Goal: Task Accomplishment & Management: Complete application form

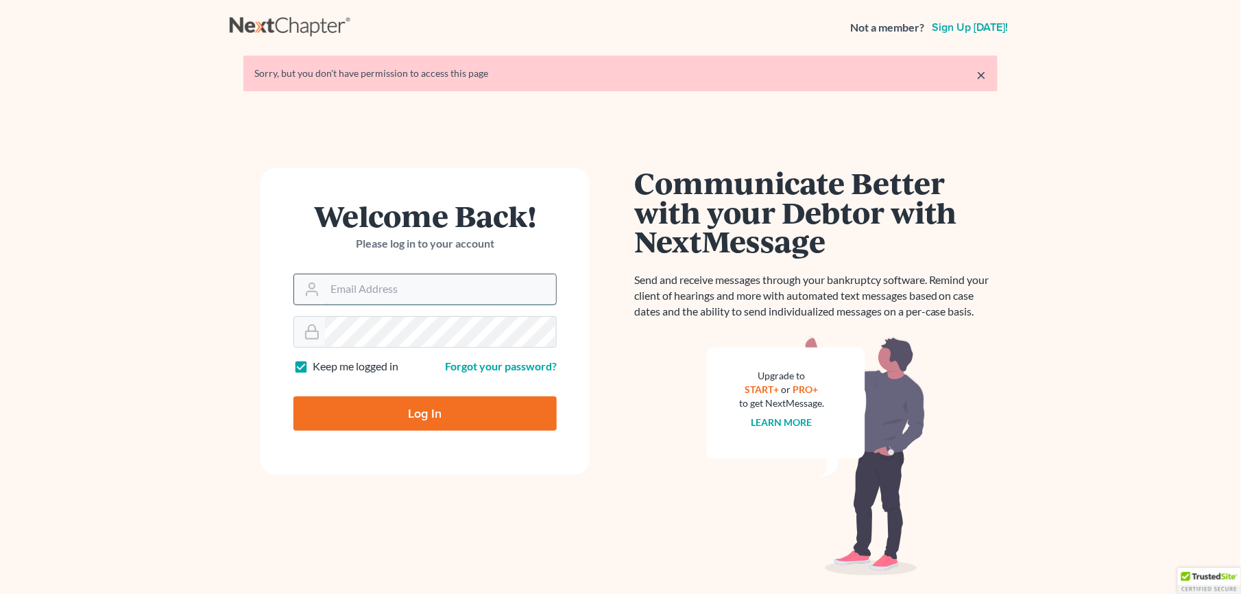
drag, startPoint x: 0, startPoint y: 0, endPoint x: 363, endPoint y: 283, distance: 460.7
click at [363, 283] on input "Email Address" at bounding box center [440, 289] width 231 height 30
type input "[EMAIL_ADDRESS][DOMAIN_NAME]"
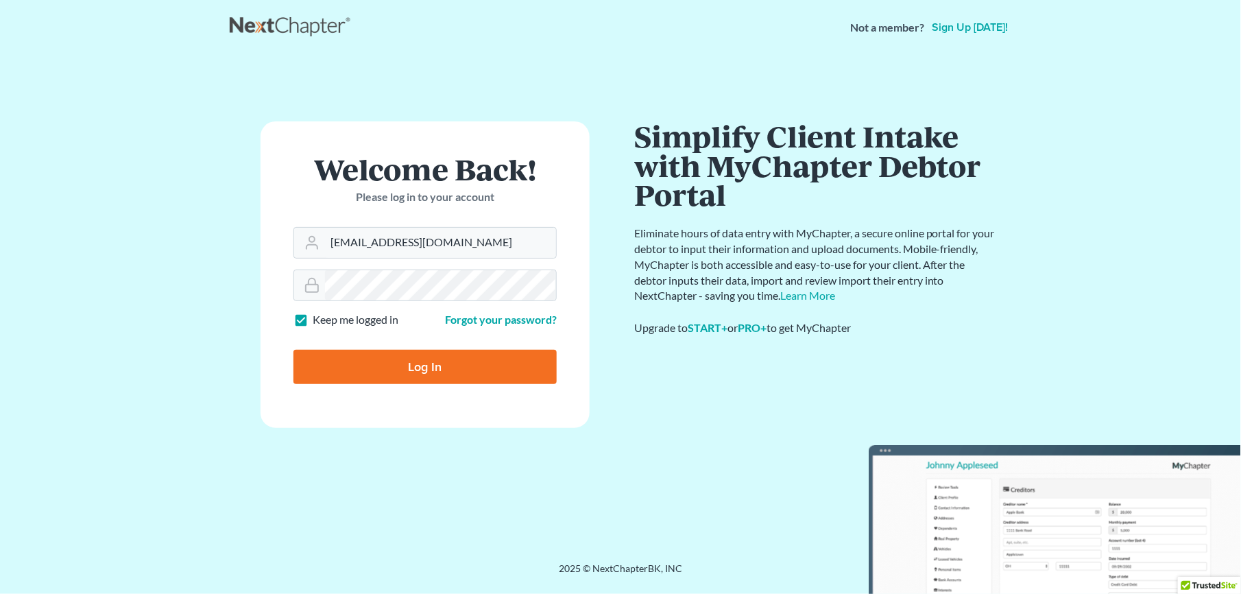
click at [414, 374] on input "Log In" at bounding box center [424, 367] width 263 height 34
type input "Thinking..."
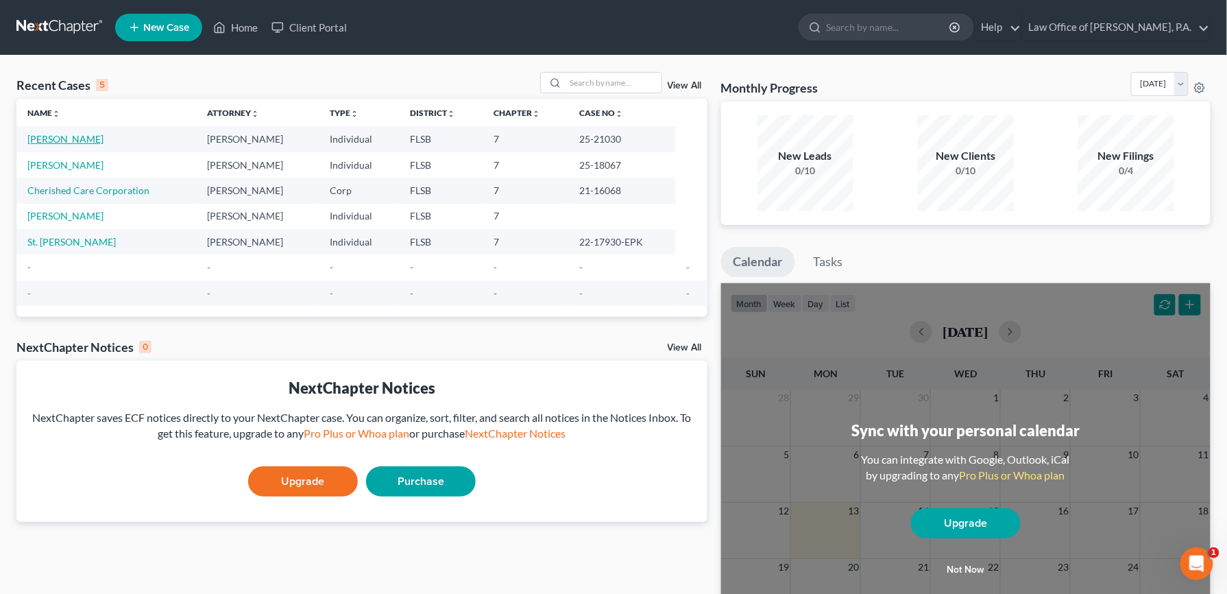
click at [83, 143] on link "[PERSON_NAME]" at bounding box center [65, 139] width 76 height 12
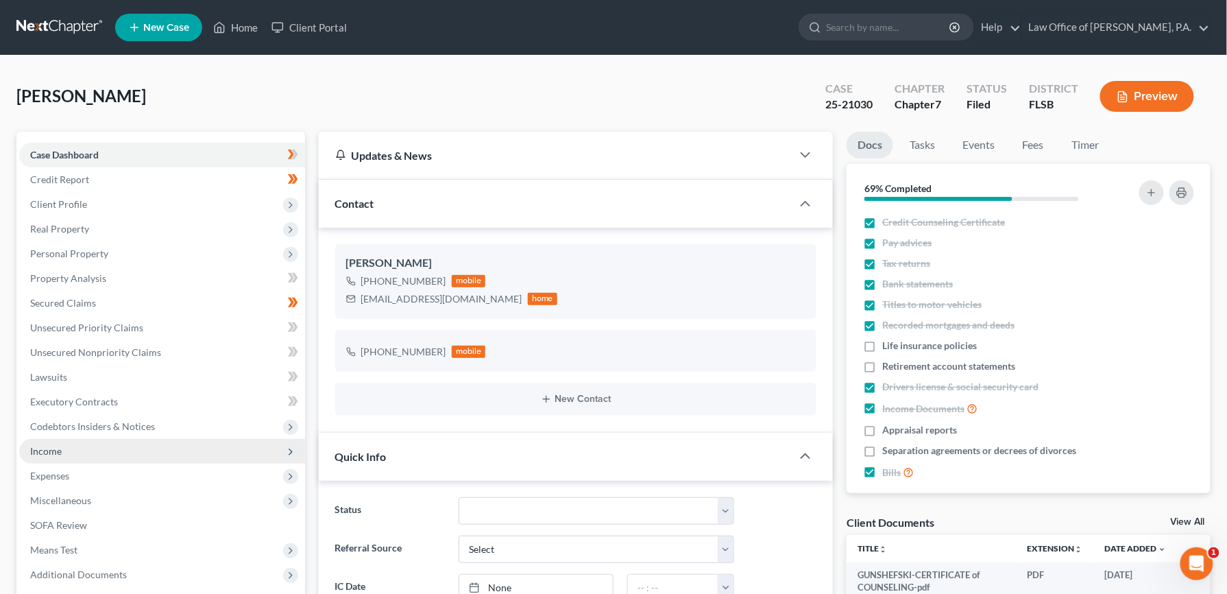
click at [47, 454] on span "Income" at bounding box center [46, 451] width 32 height 12
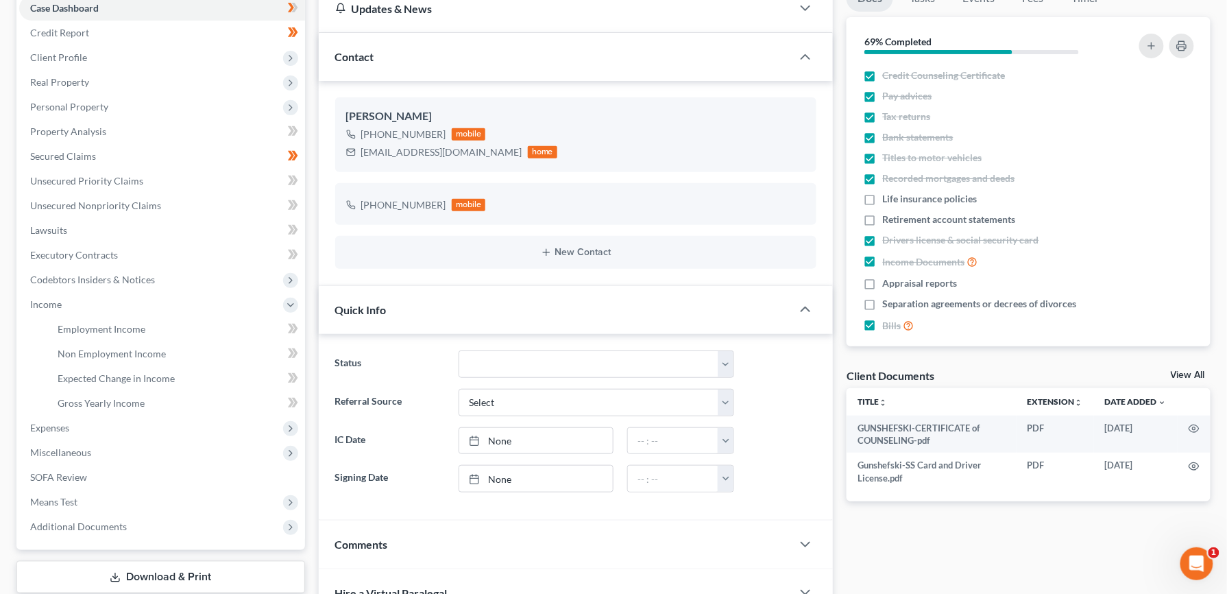
scroll to position [154, 0]
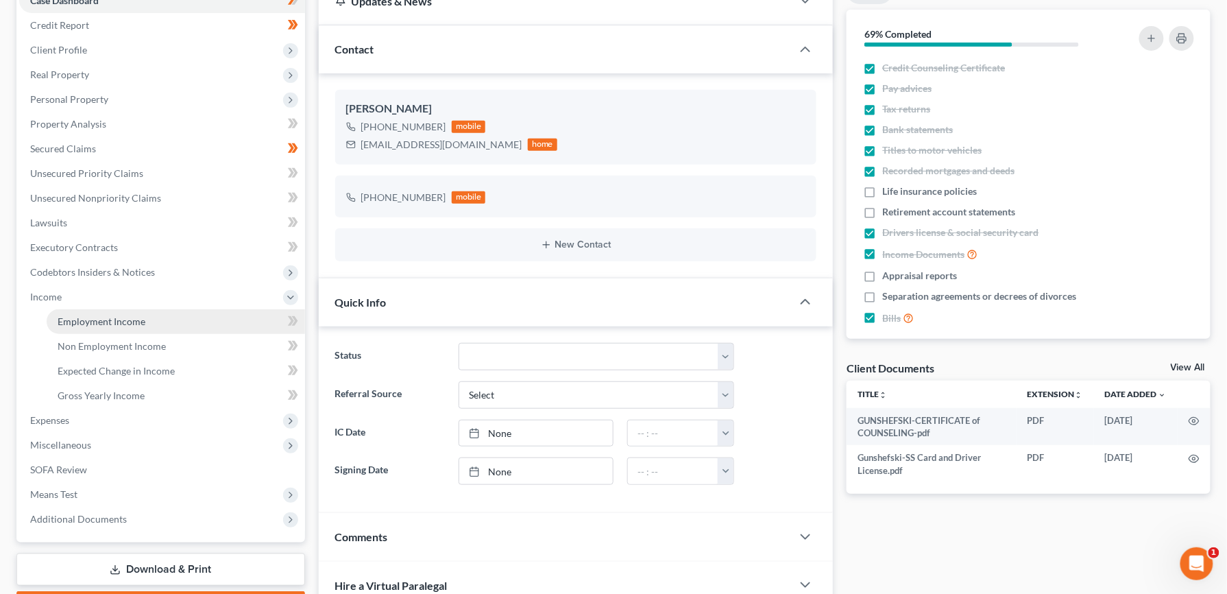
click at [80, 319] on span "Employment Income" at bounding box center [102, 321] width 88 height 12
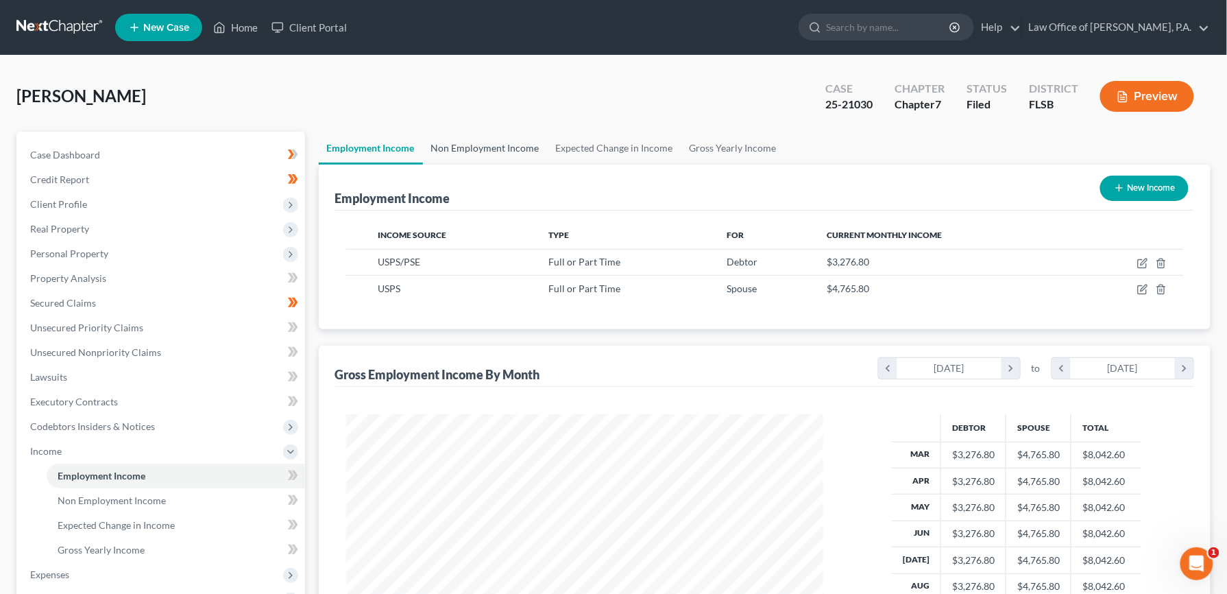
click at [501, 152] on link "Non Employment Income" at bounding box center [485, 148] width 125 height 33
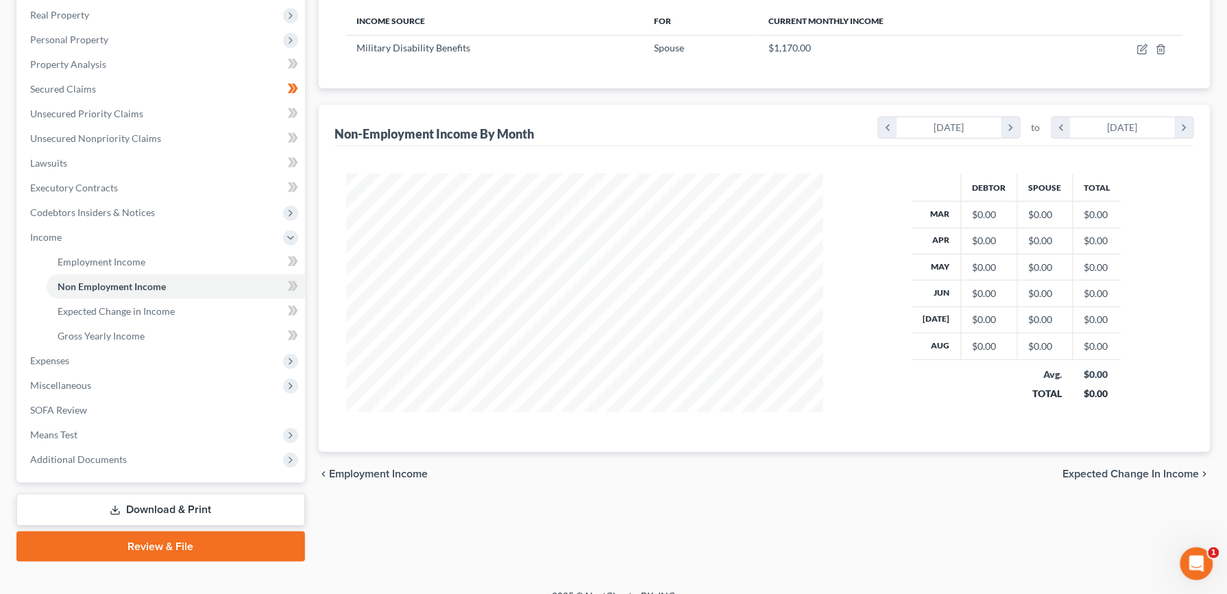
scroll to position [218, 0]
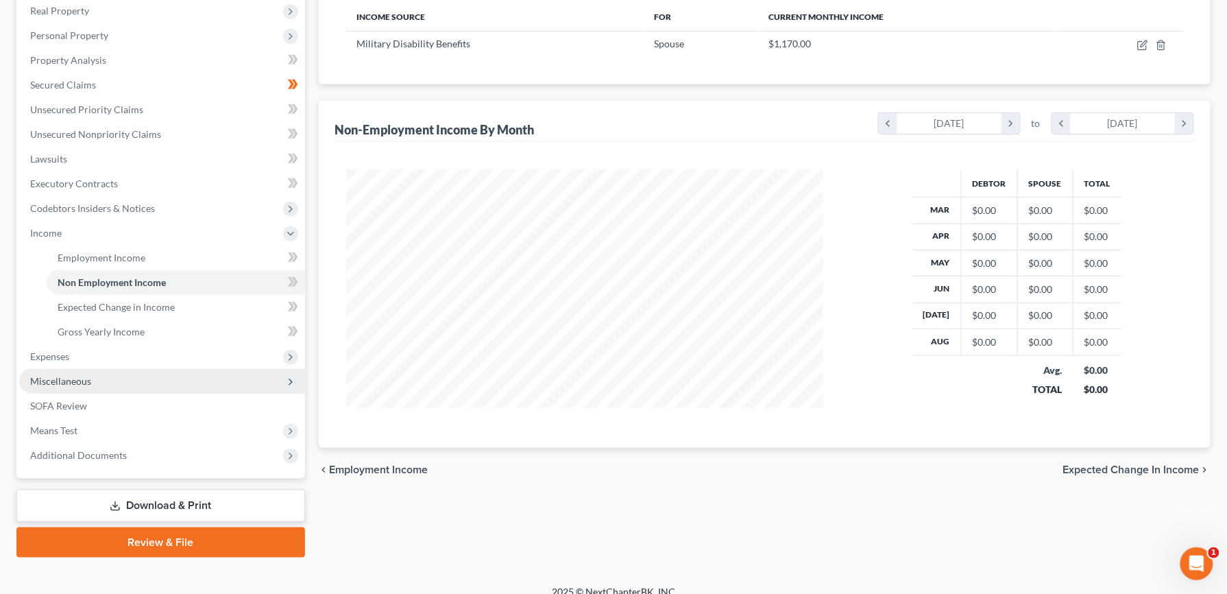
click at [71, 379] on span "Miscellaneous" at bounding box center [60, 381] width 61 height 12
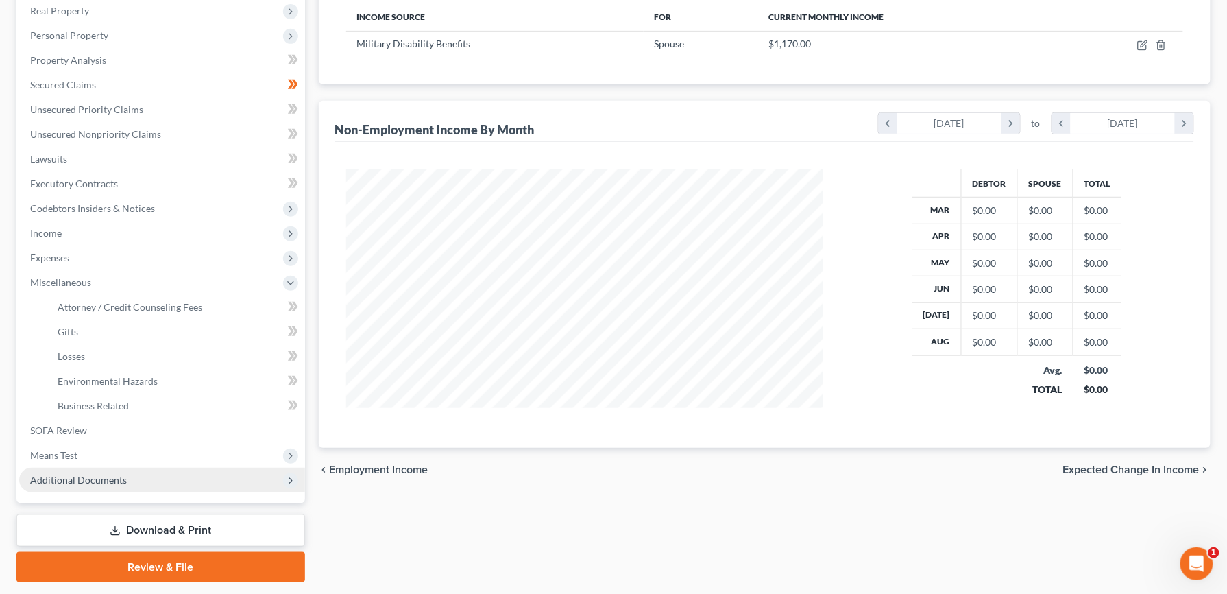
click at [67, 475] on span "Additional Documents" at bounding box center [78, 480] width 97 height 12
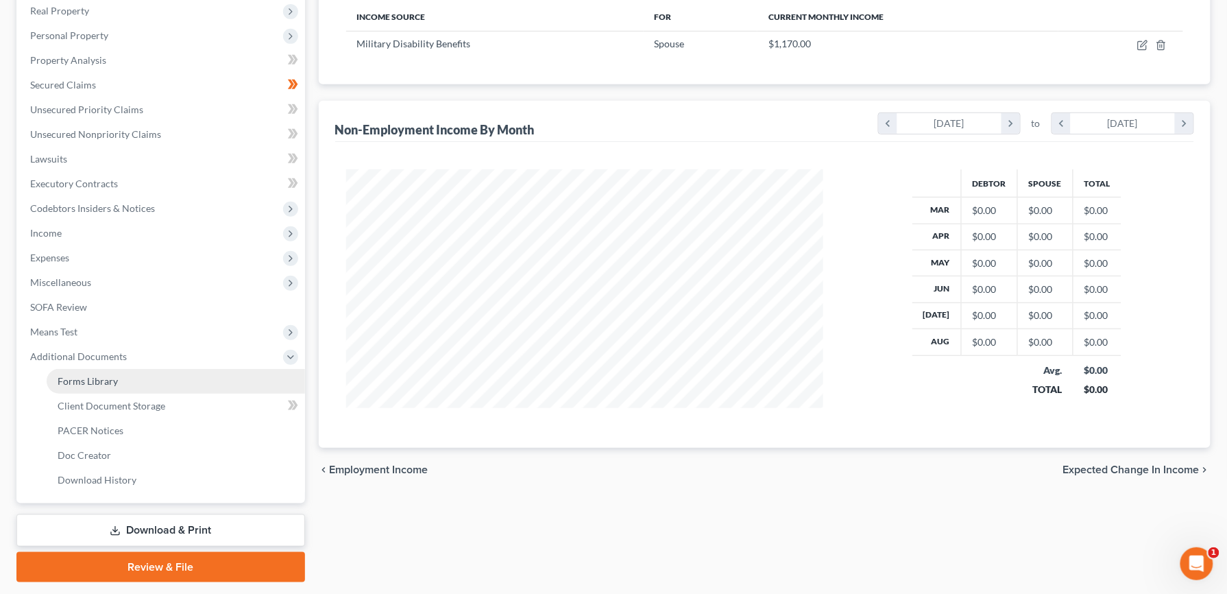
click at [110, 379] on span "Forms Library" at bounding box center [88, 381] width 60 height 12
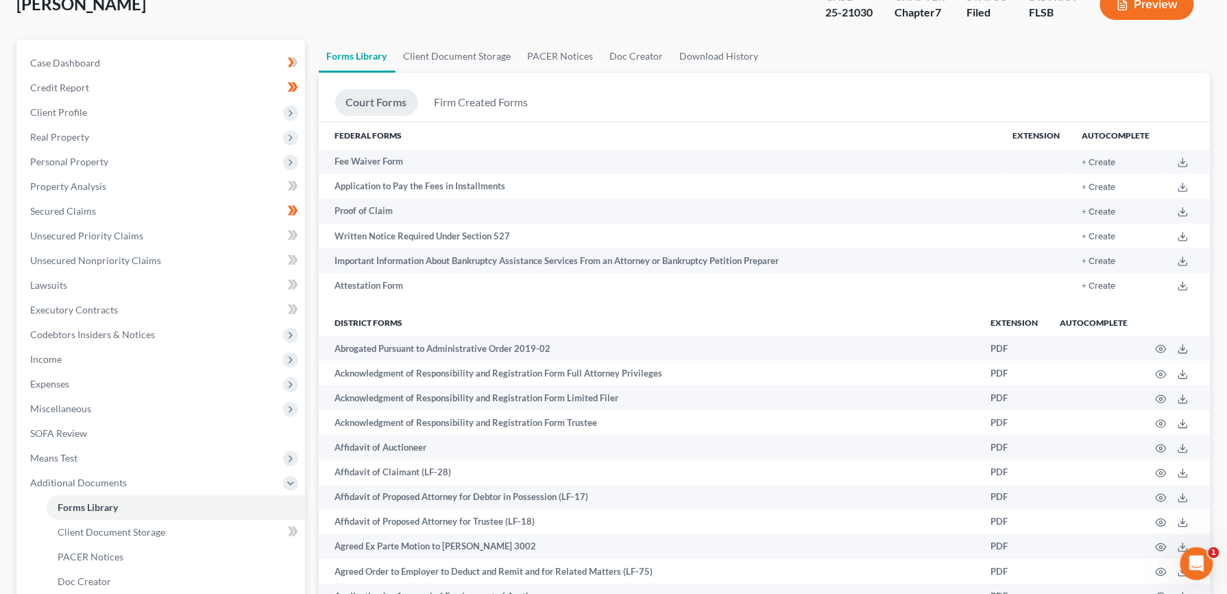
scroll to position [99, 0]
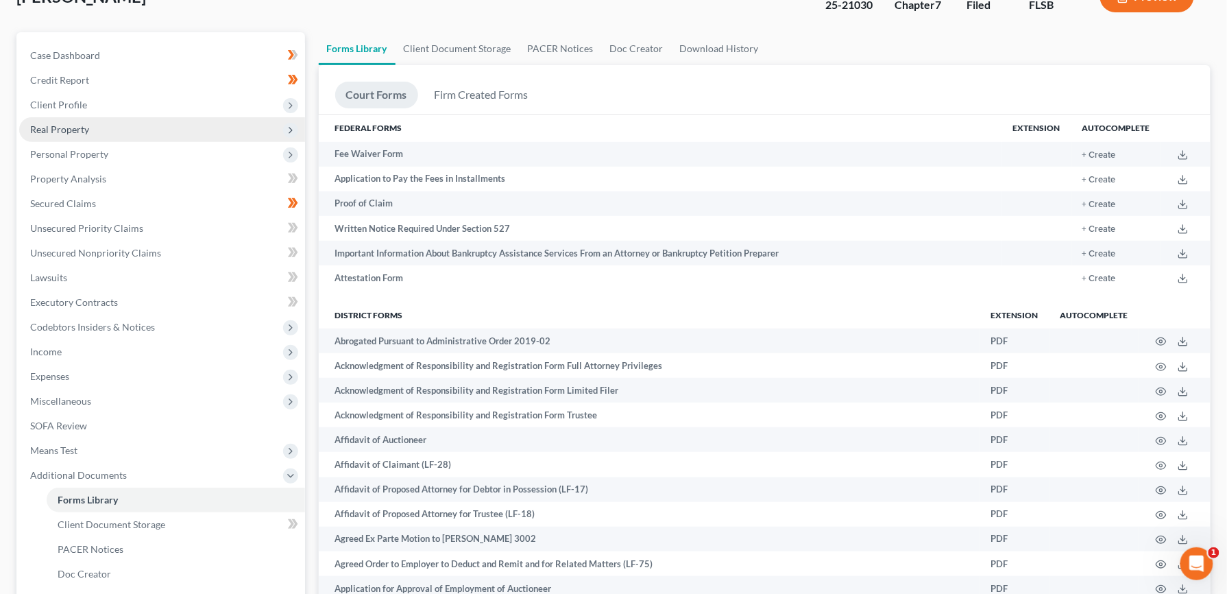
click at [60, 132] on span "Real Property" at bounding box center [59, 129] width 59 height 12
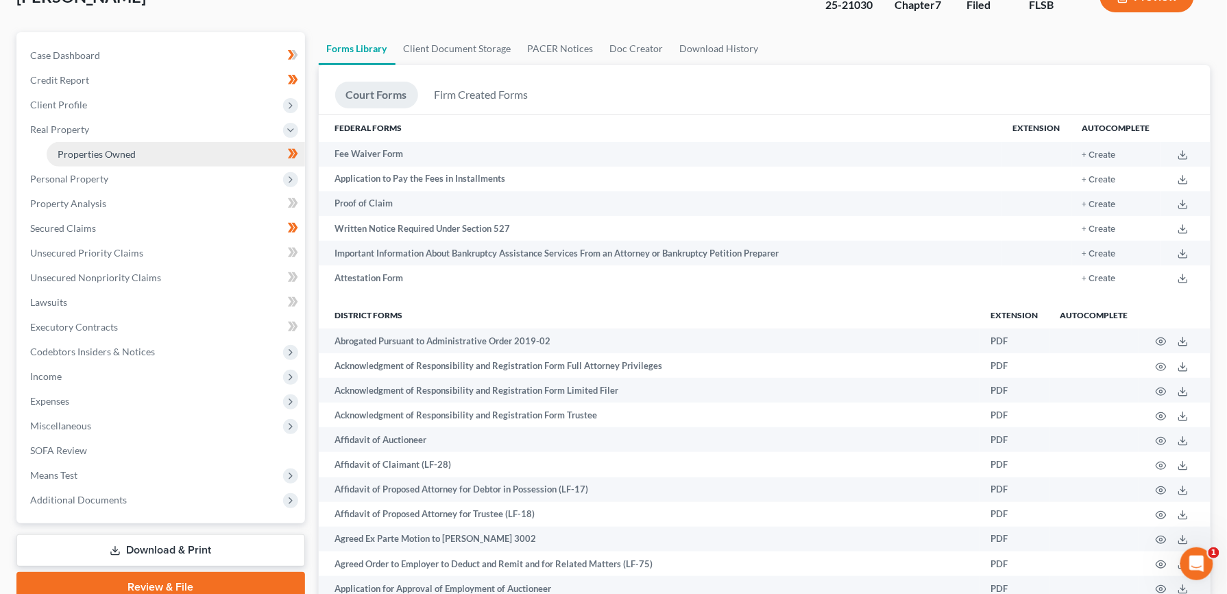
click at [88, 152] on span "Properties Owned" at bounding box center [97, 154] width 78 height 12
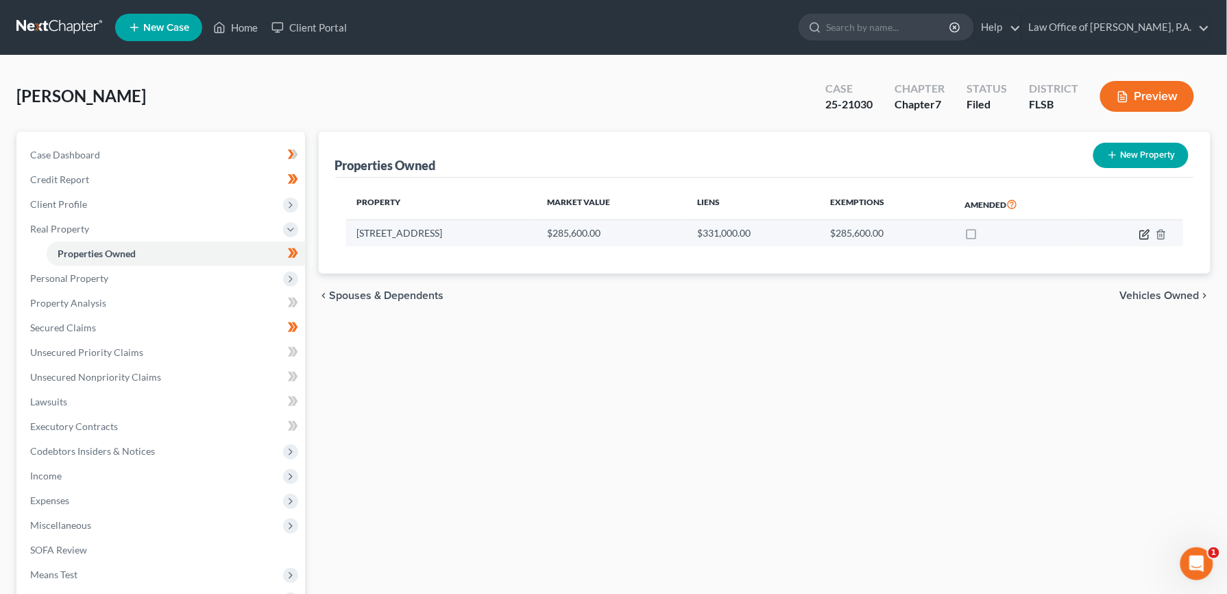
click at [1144, 234] on icon "button" at bounding box center [1145, 234] width 11 height 11
select select "9"
select select "2"
select select "0"
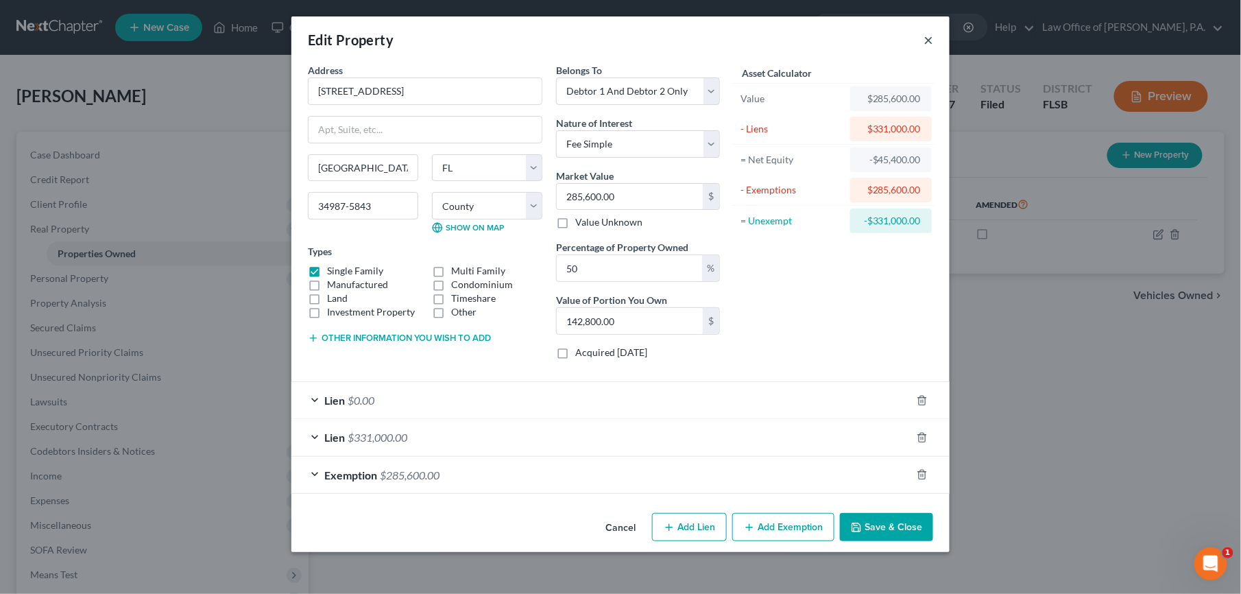
click at [928, 42] on button "×" at bounding box center [929, 40] width 10 height 16
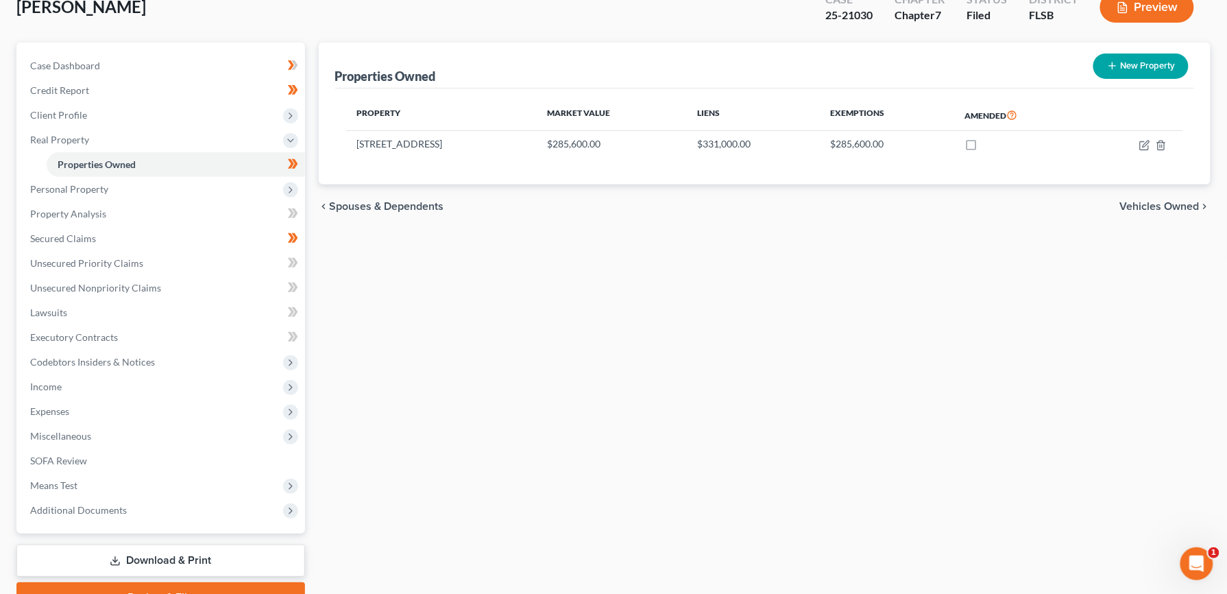
scroll to position [75, 0]
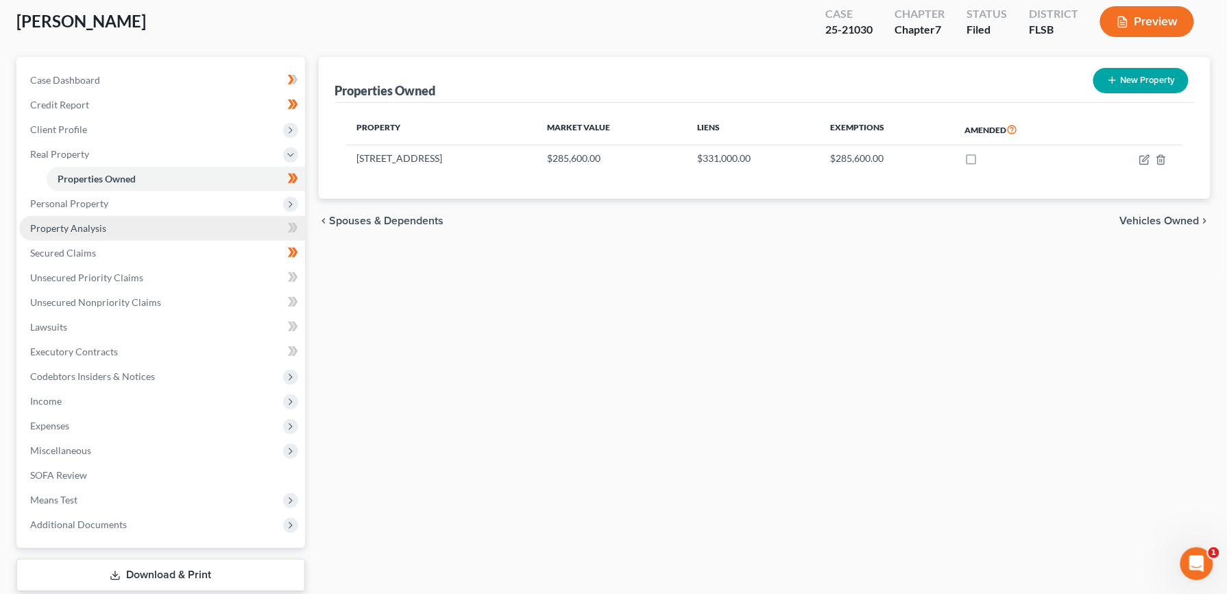
click at [82, 228] on span "Property Analysis" at bounding box center [68, 228] width 76 height 12
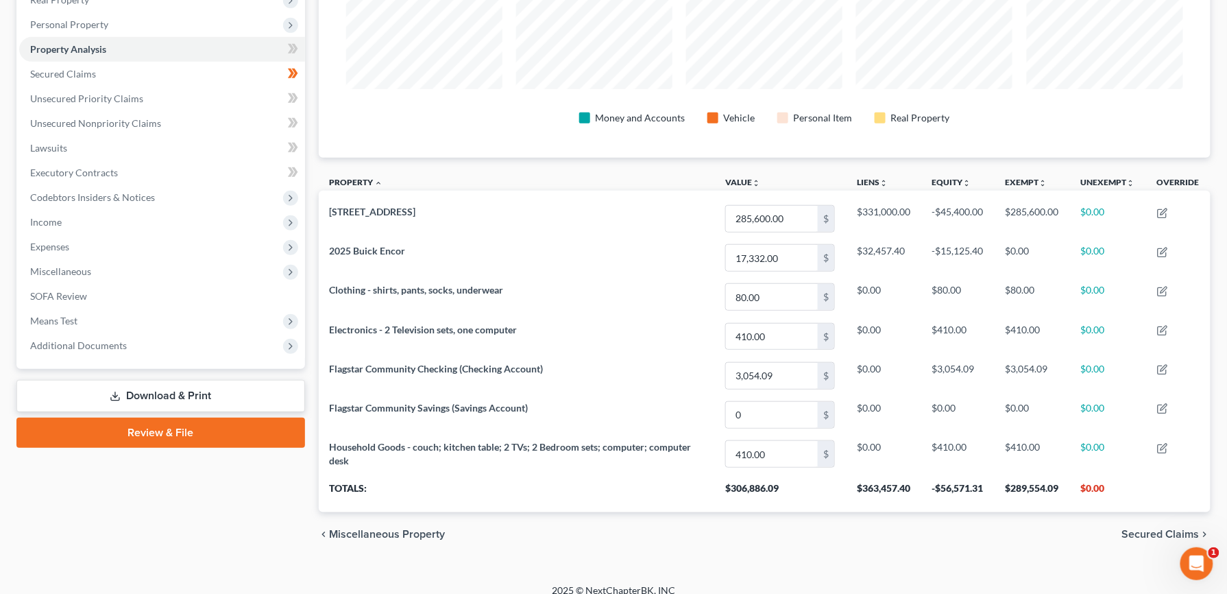
scroll to position [187, 0]
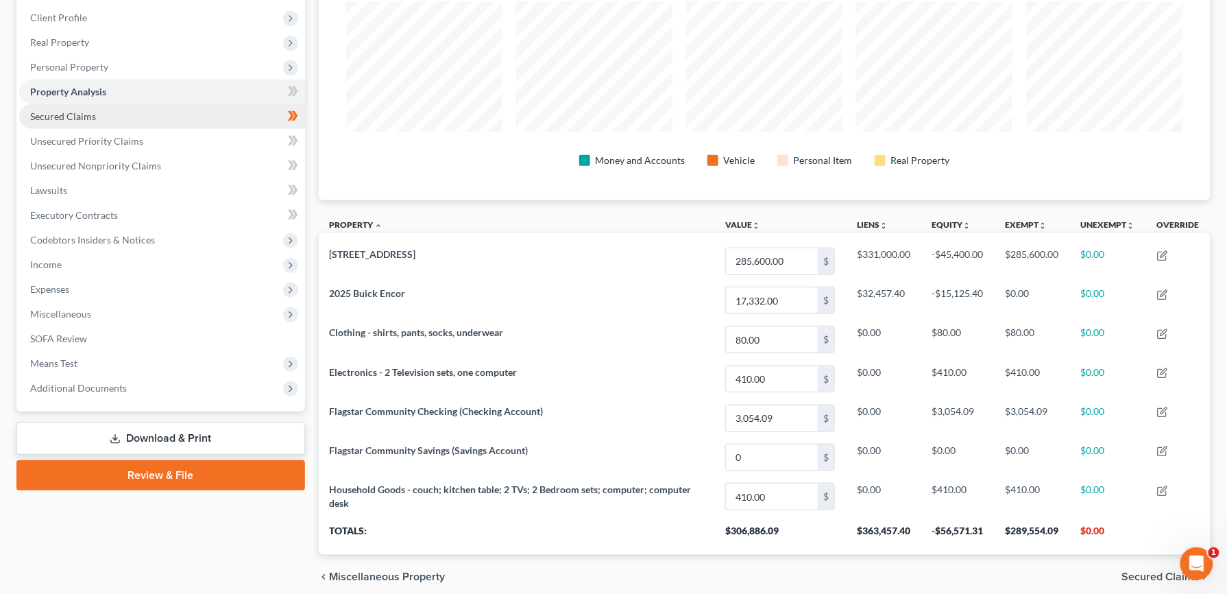
click at [74, 118] on span "Secured Claims" at bounding box center [63, 116] width 66 height 12
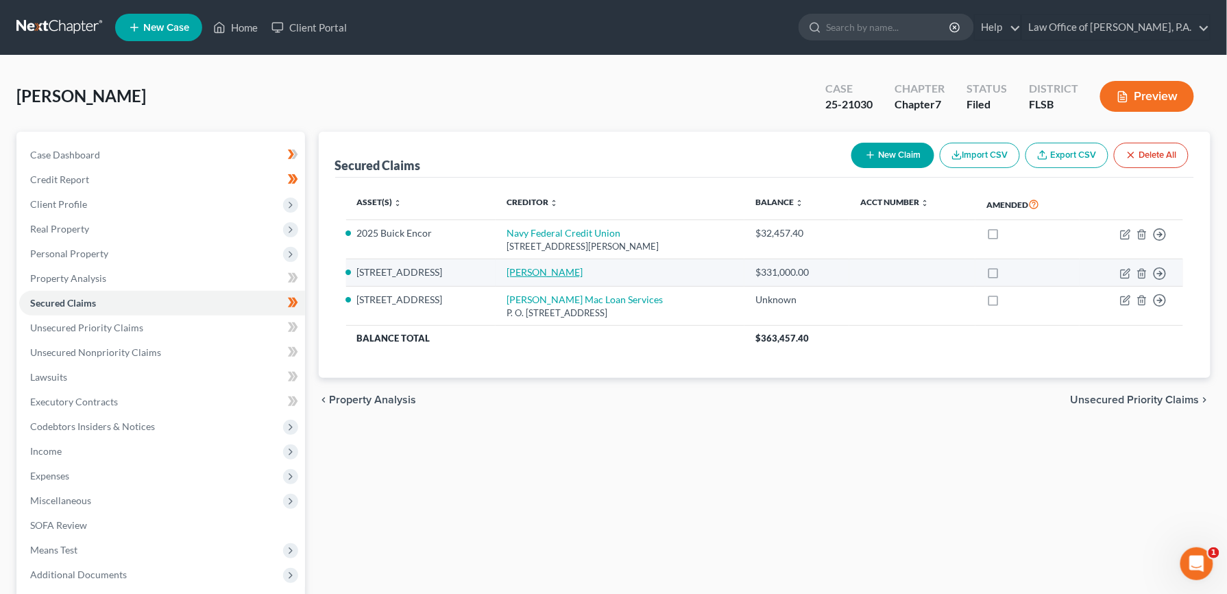
click at [549, 274] on link "[PERSON_NAME]" at bounding box center [545, 272] width 76 height 12
select select "2"
select select "0"
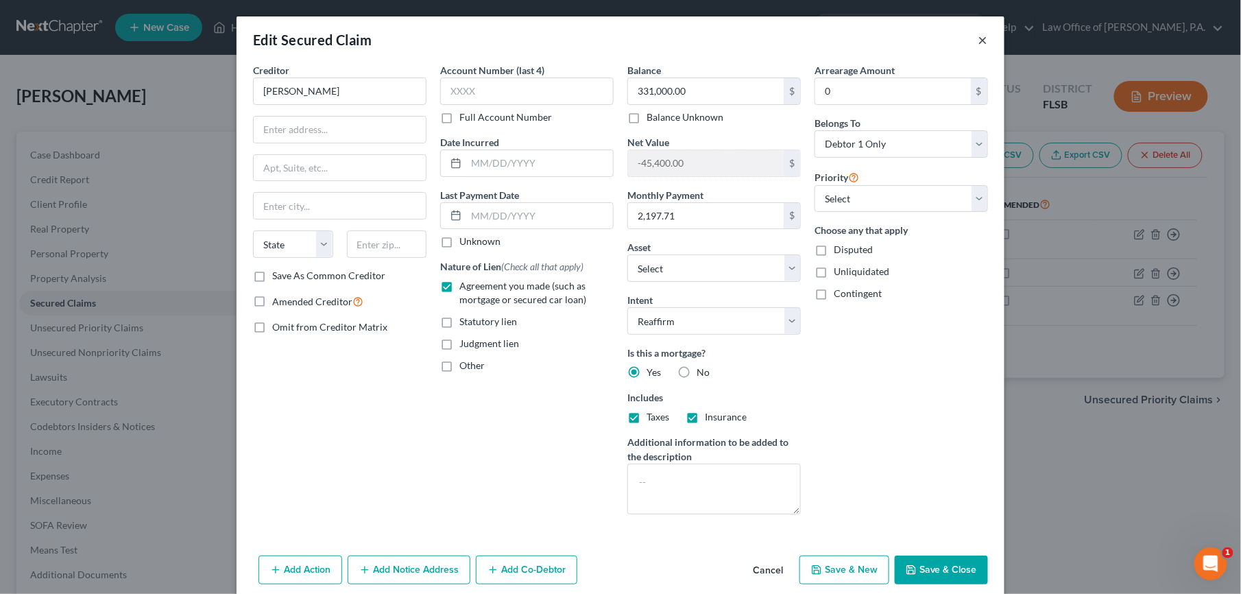
click at [979, 41] on button "×" at bounding box center [984, 40] width 10 height 16
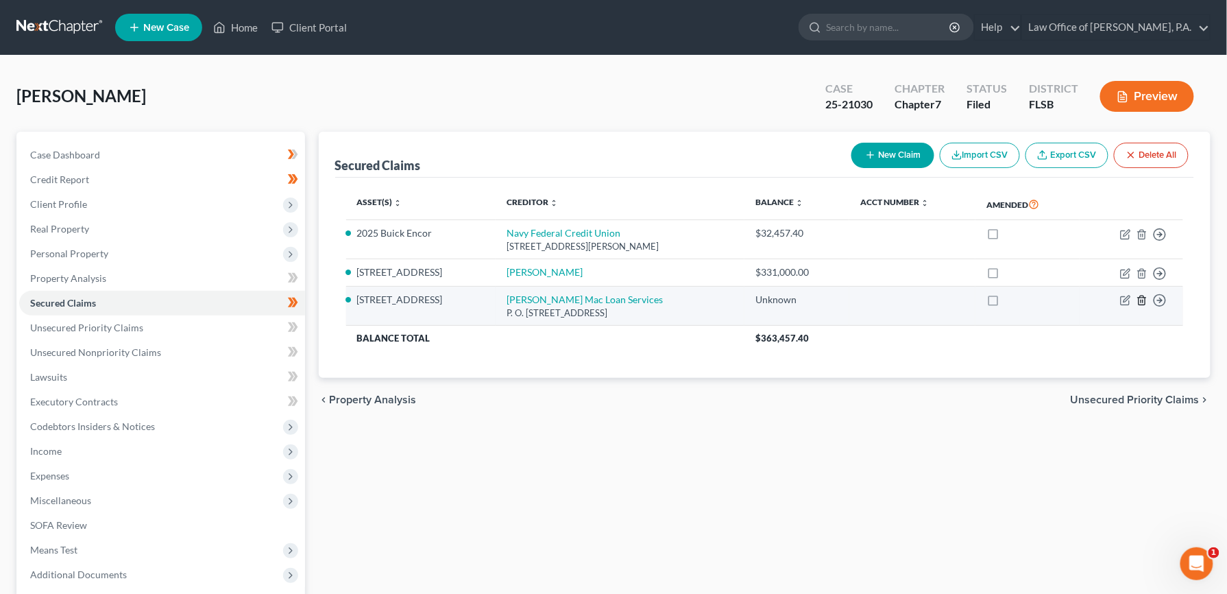
click at [1143, 302] on line "button" at bounding box center [1143, 301] width 0 height 3
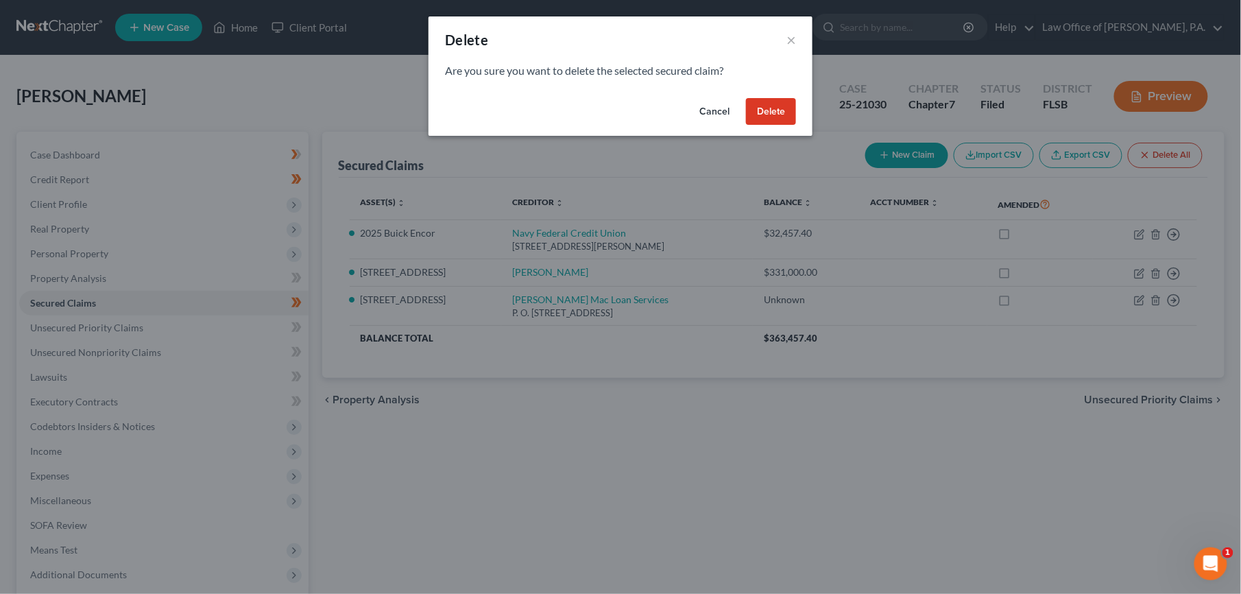
click at [763, 110] on button "Delete" at bounding box center [771, 111] width 50 height 27
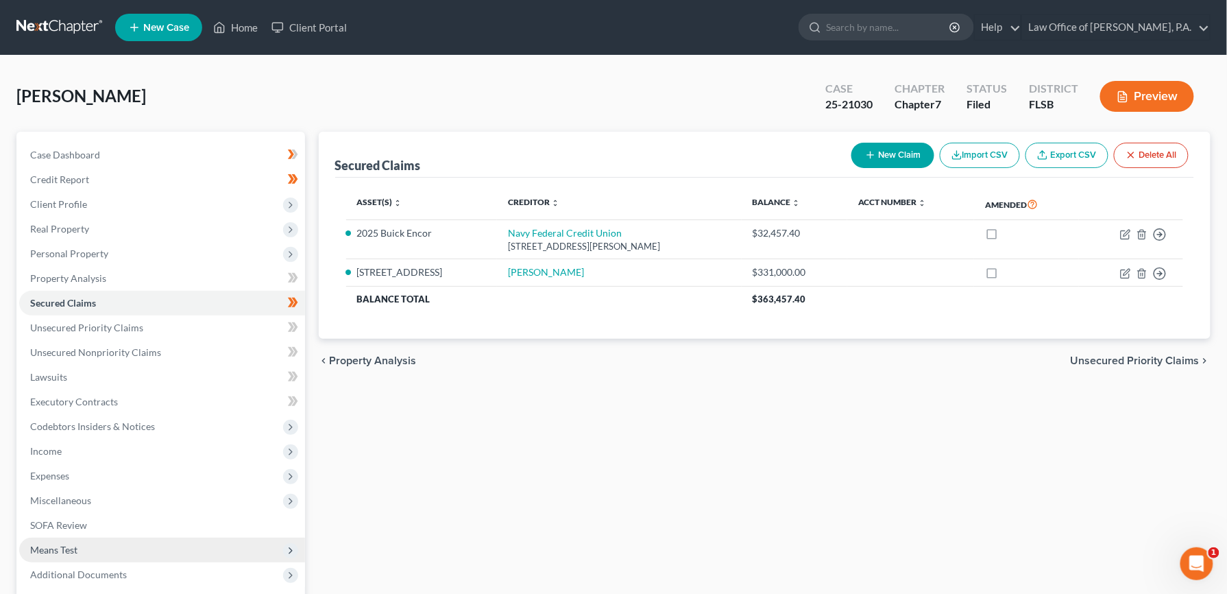
click at [64, 549] on span "Means Test" at bounding box center [53, 550] width 47 height 12
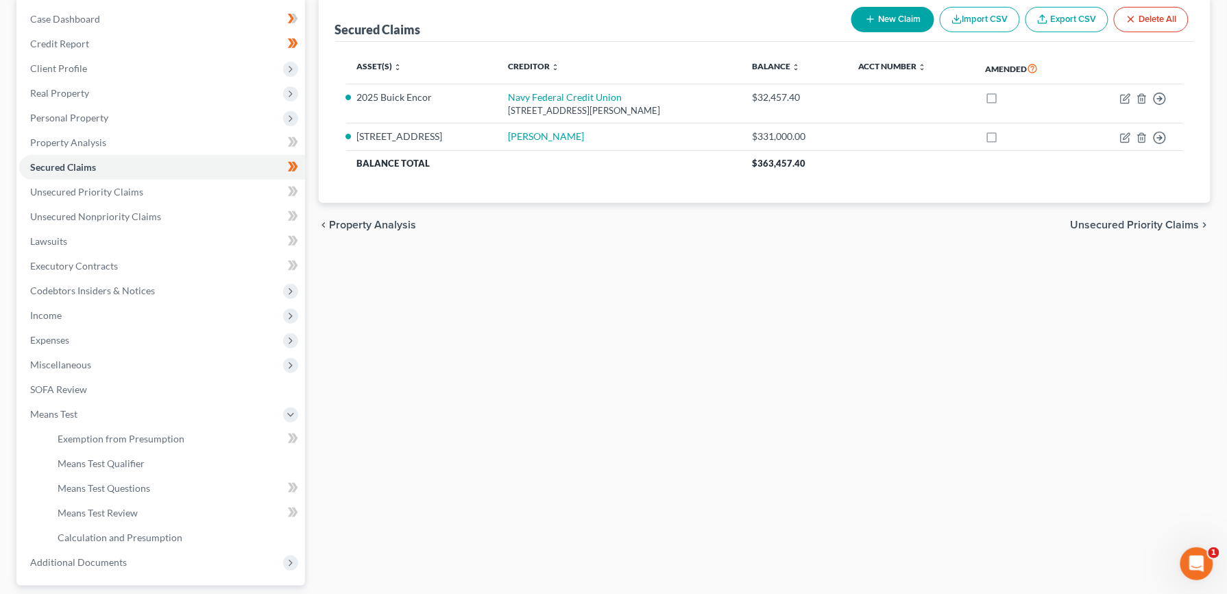
scroll to position [140, 0]
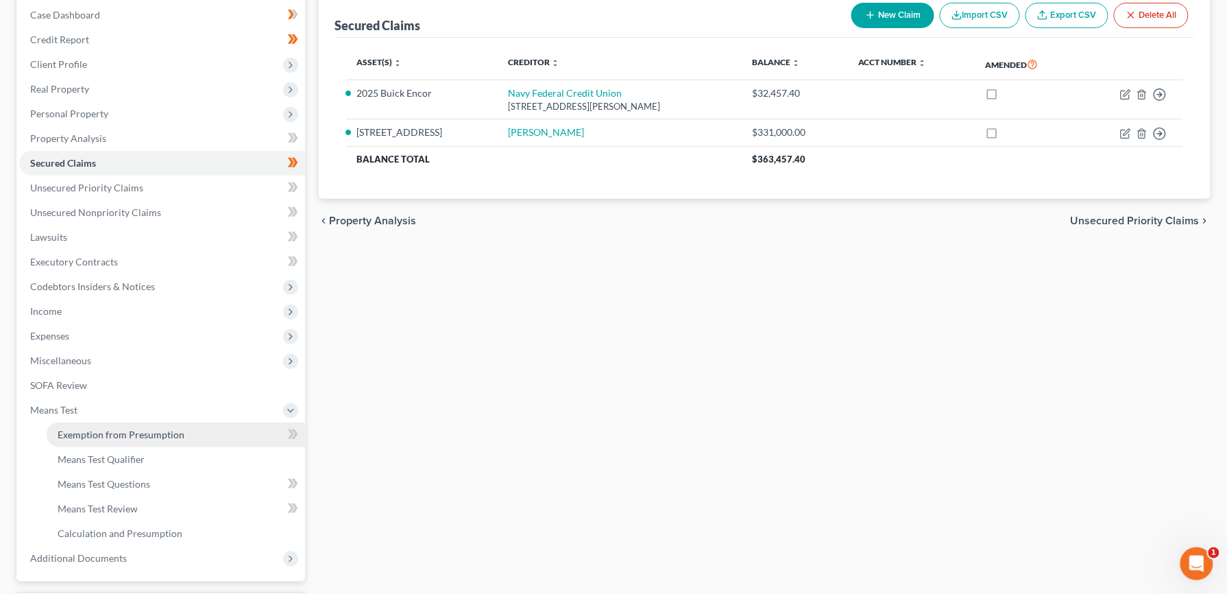
click at [149, 434] on span "Exemption from Presumption" at bounding box center [121, 435] width 127 height 12
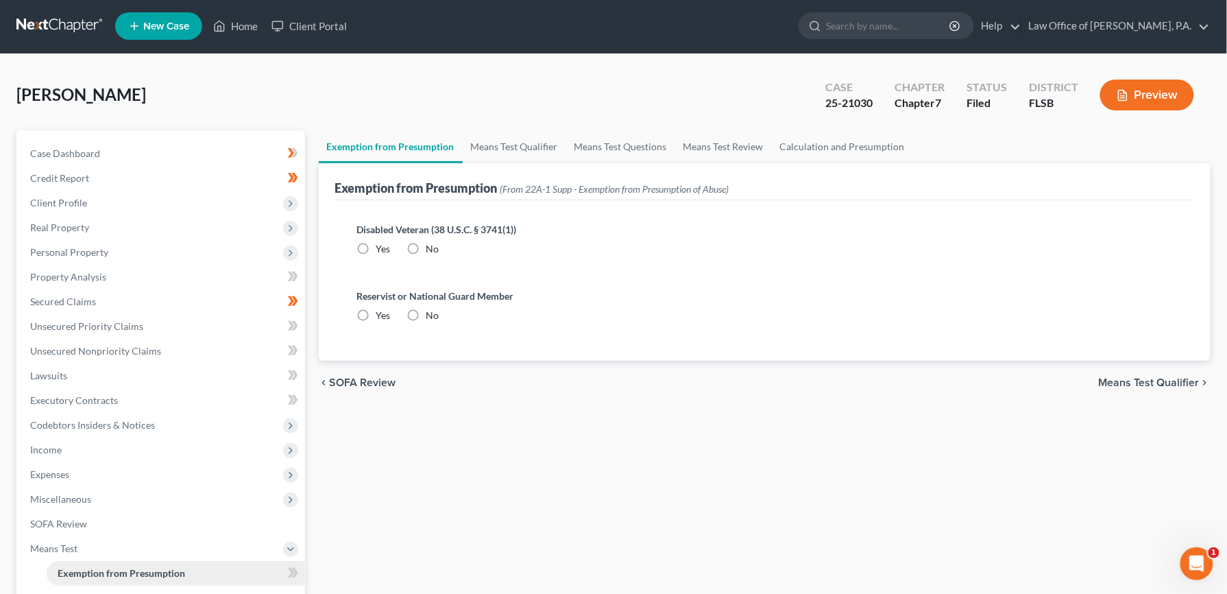
radio input "true"
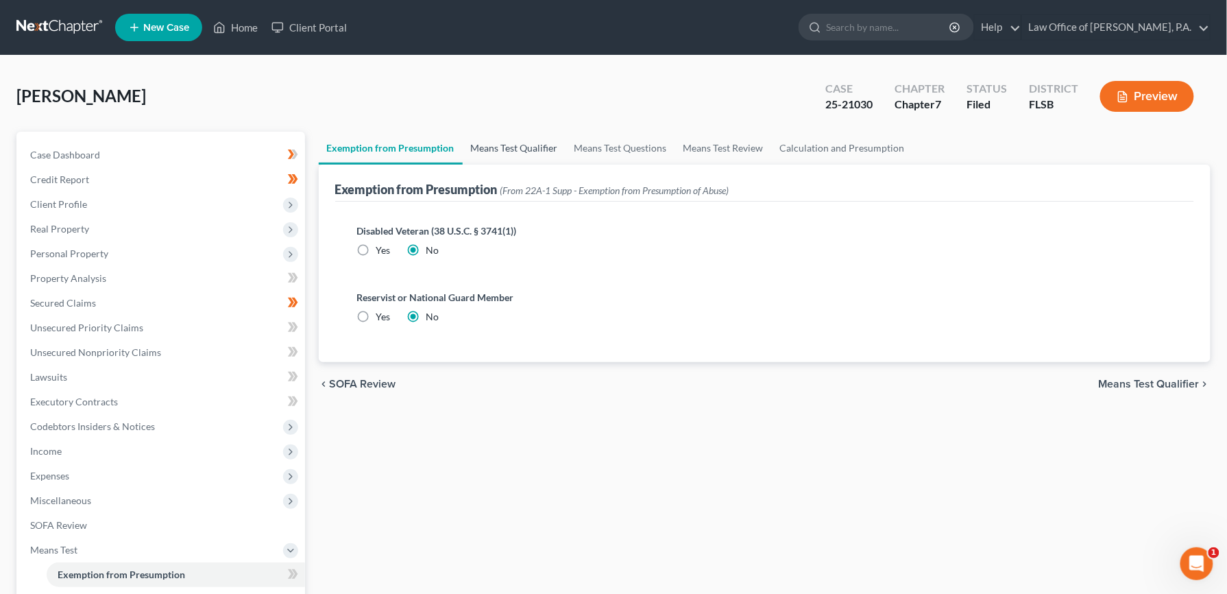
click at [532, 144] on link "Means Test Qualifier" at bounding box center [515, 148] width 104 height 33
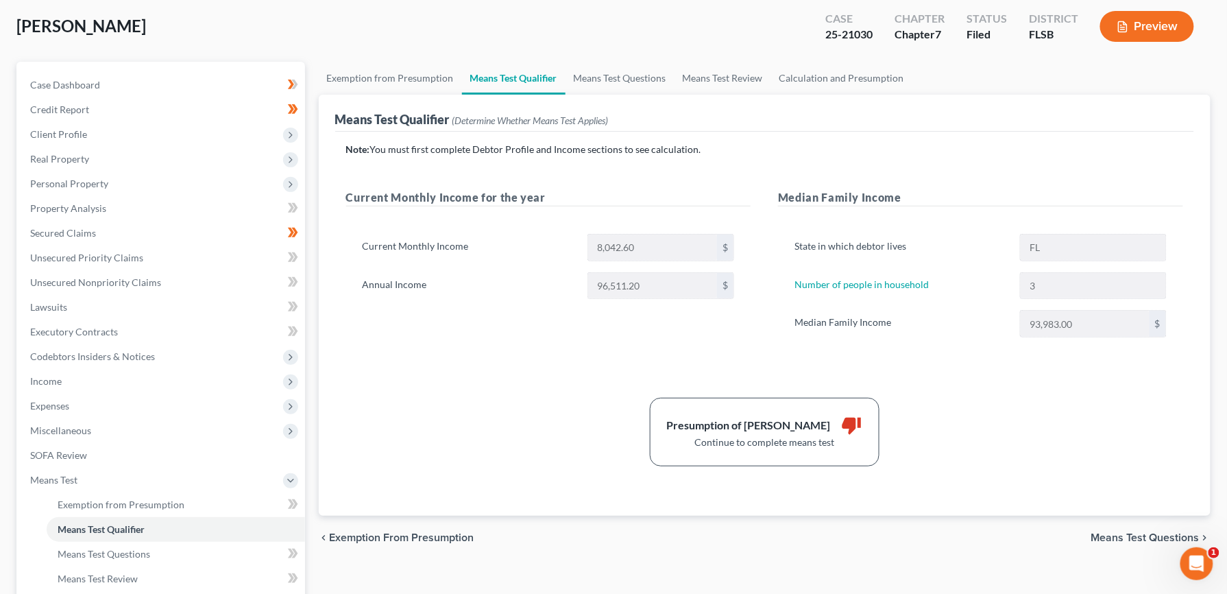
scroll to position [34, 0]
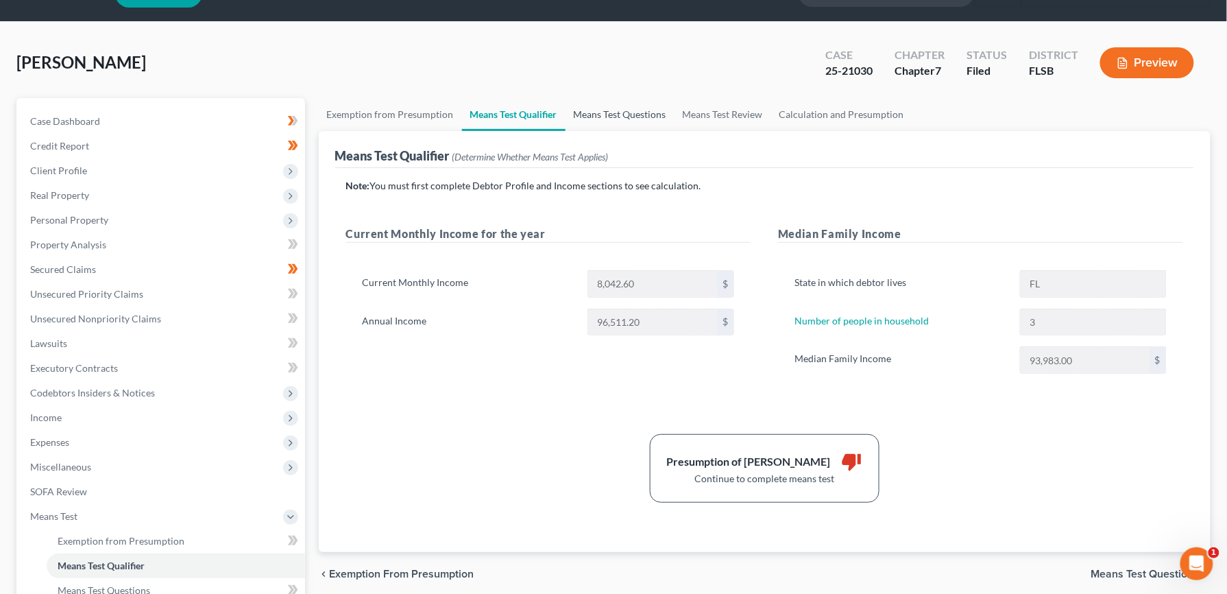
click at [618, 116] on link "Means Test Questions" at bounding box center [620, 114] width 109 height 33
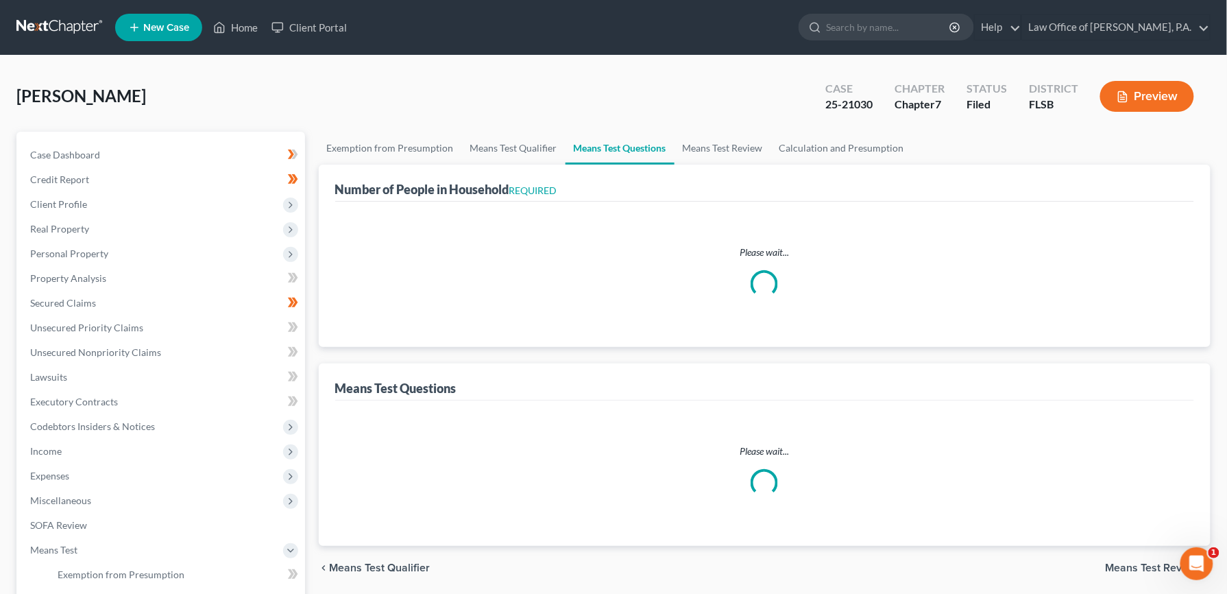
select select "0"
select select "60"
select select "1"
select select "60"
select select "1"
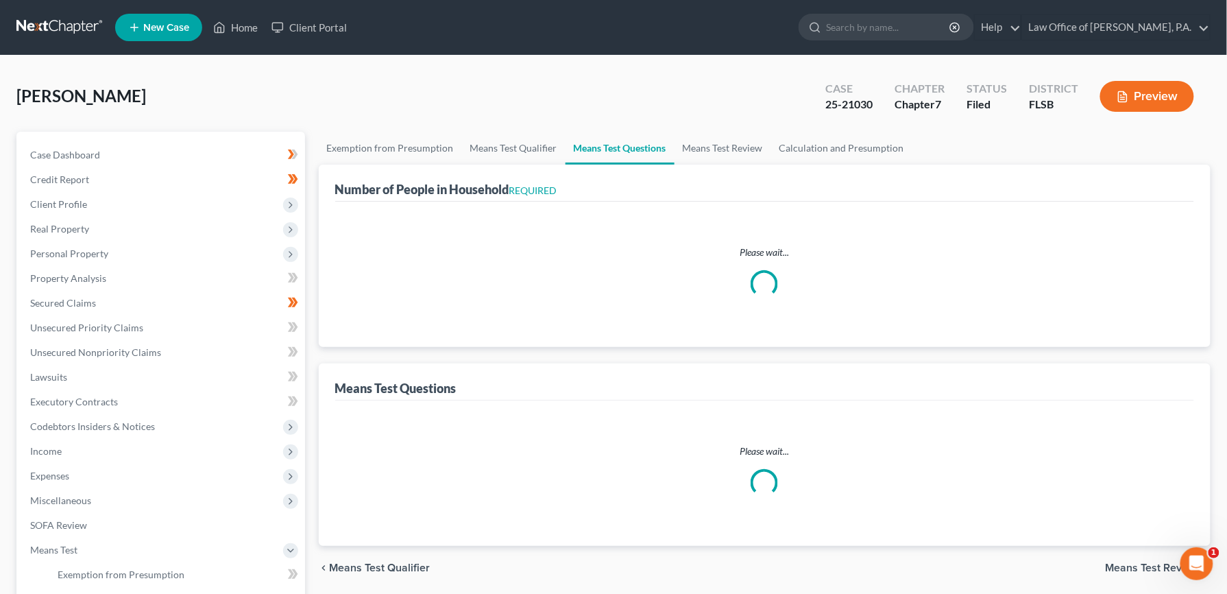
select select "1"
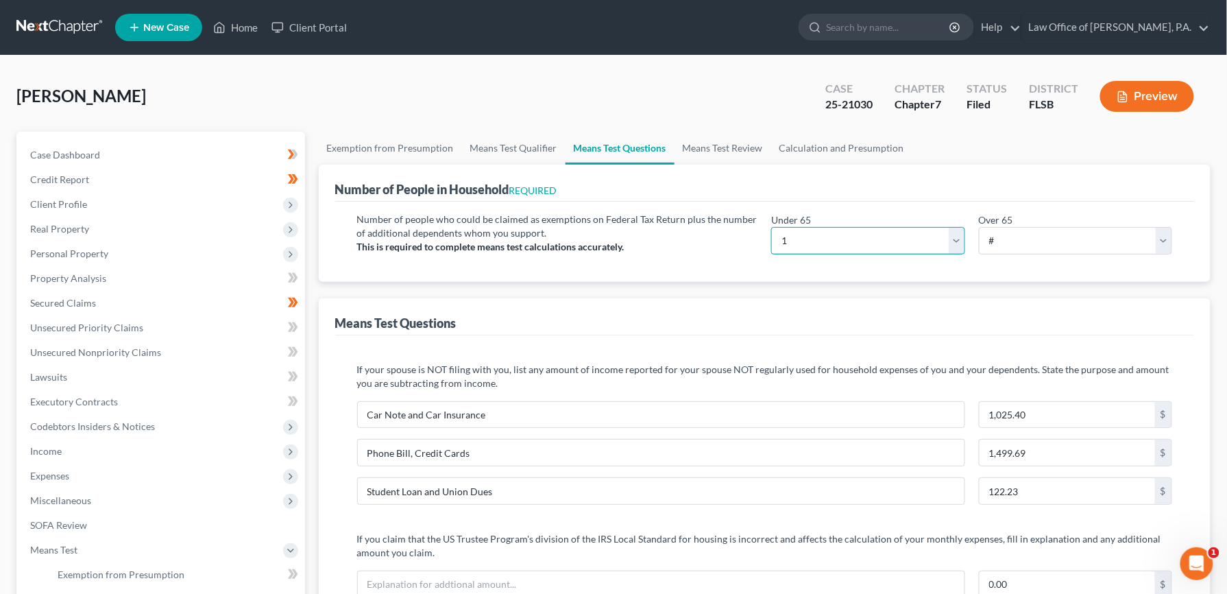
click at [955, 243] on select "# 0 1 2 3 4 5 6 7 8 9 10" at bounding box center [867, 240] width 193 height 27
select select "3"
click at [771, 227] on select "# 0 1 2 3 4 5 6 7 8 9 10" at bounding box center [867, 240] width 193 height 27
click at [747, 148] on link "Means Test Review" at bounding box center [723, 148] width 97 height 33
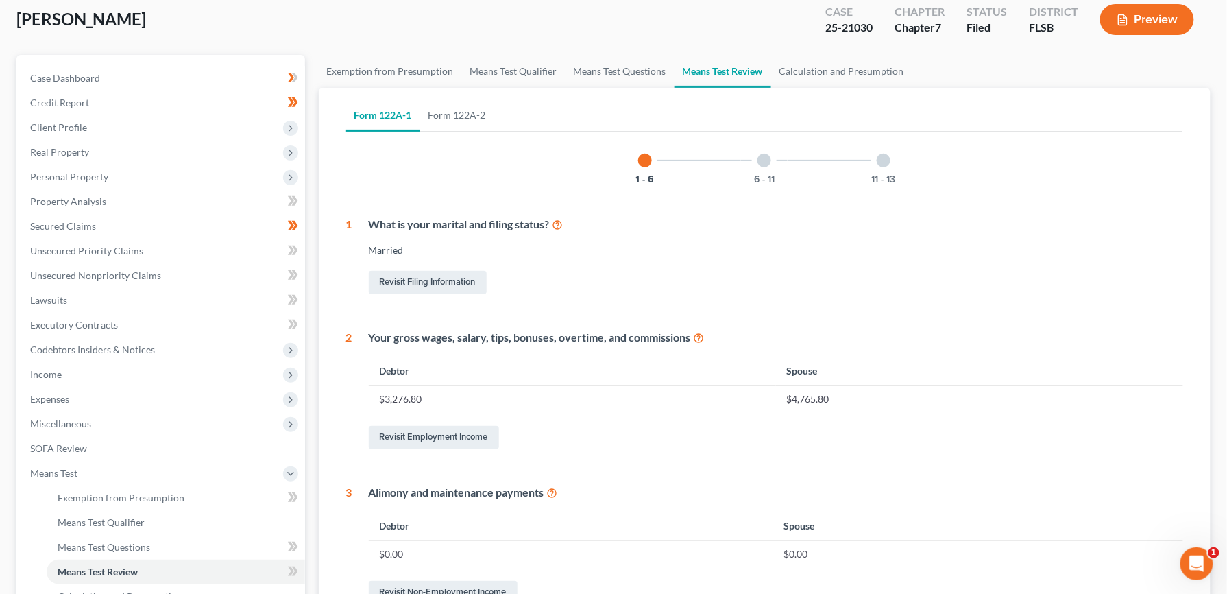
scroll to position [29, 0]
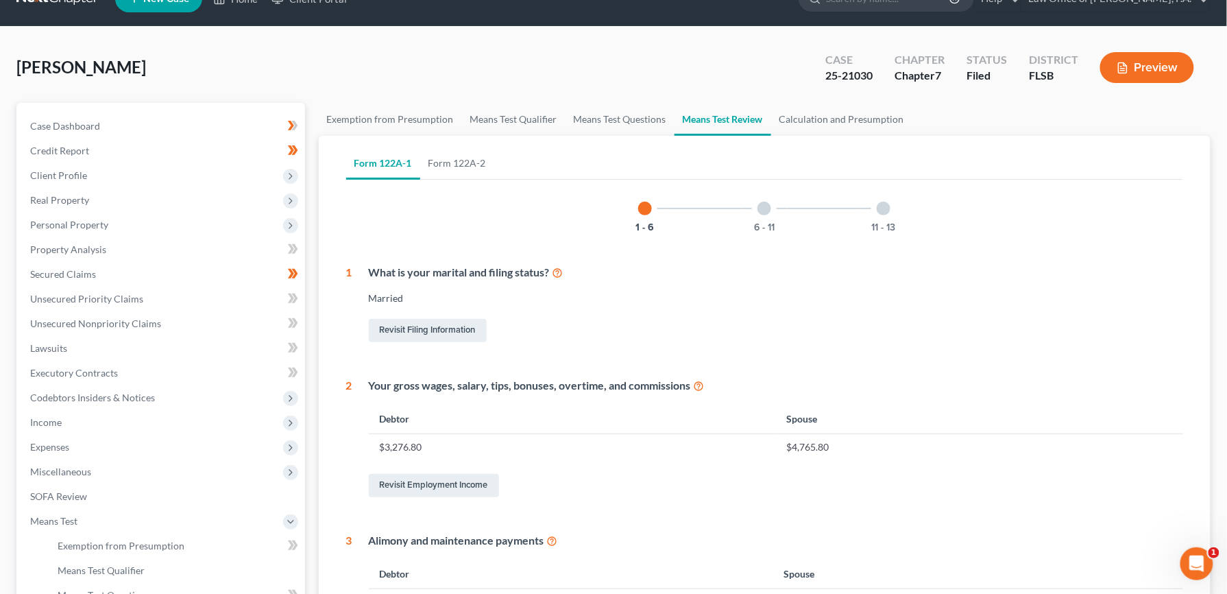
click at [764, 206] on div at bounding box center [765, 209] width 14 height 14
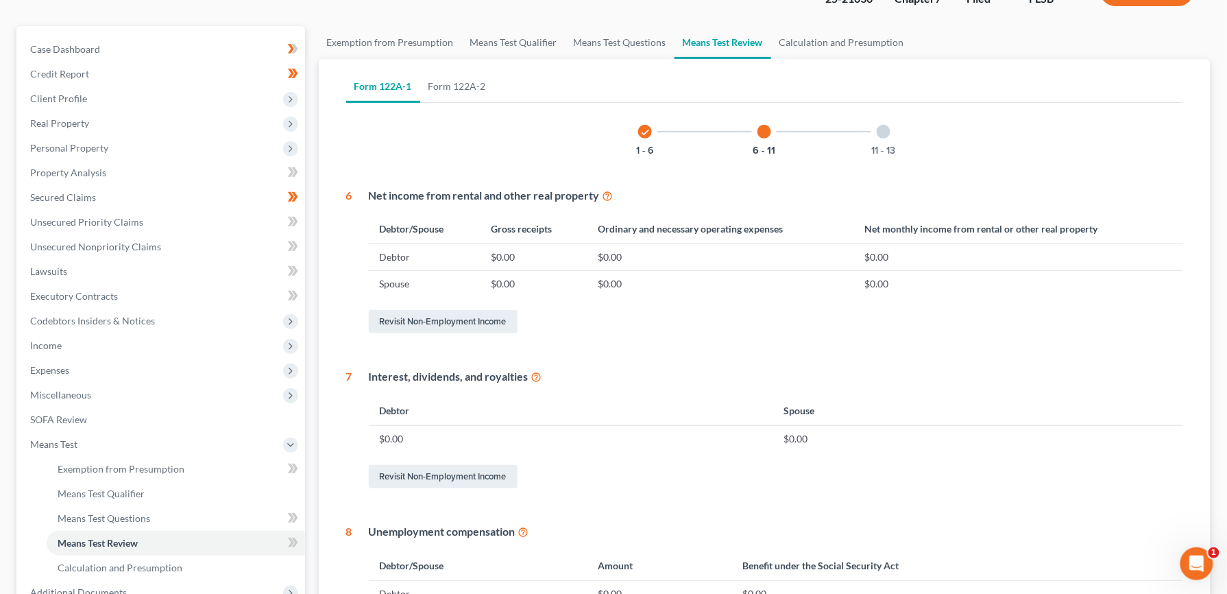
scroll to position [97, 0]
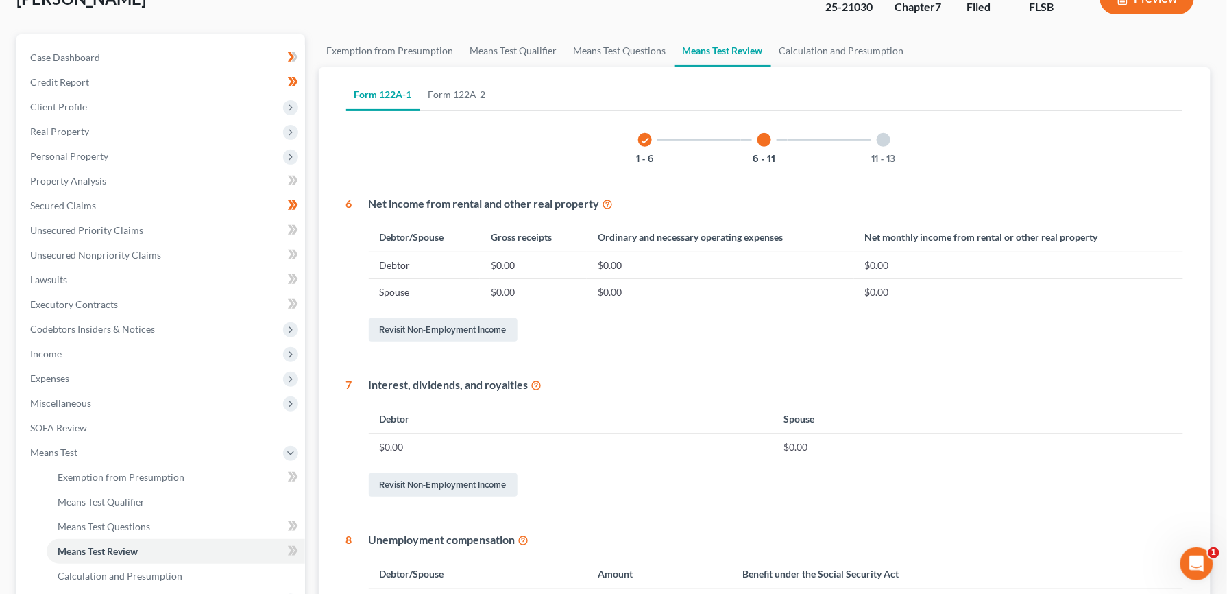
click at [885, 143] on div at bounding box center [884, 140] width 14 height 14
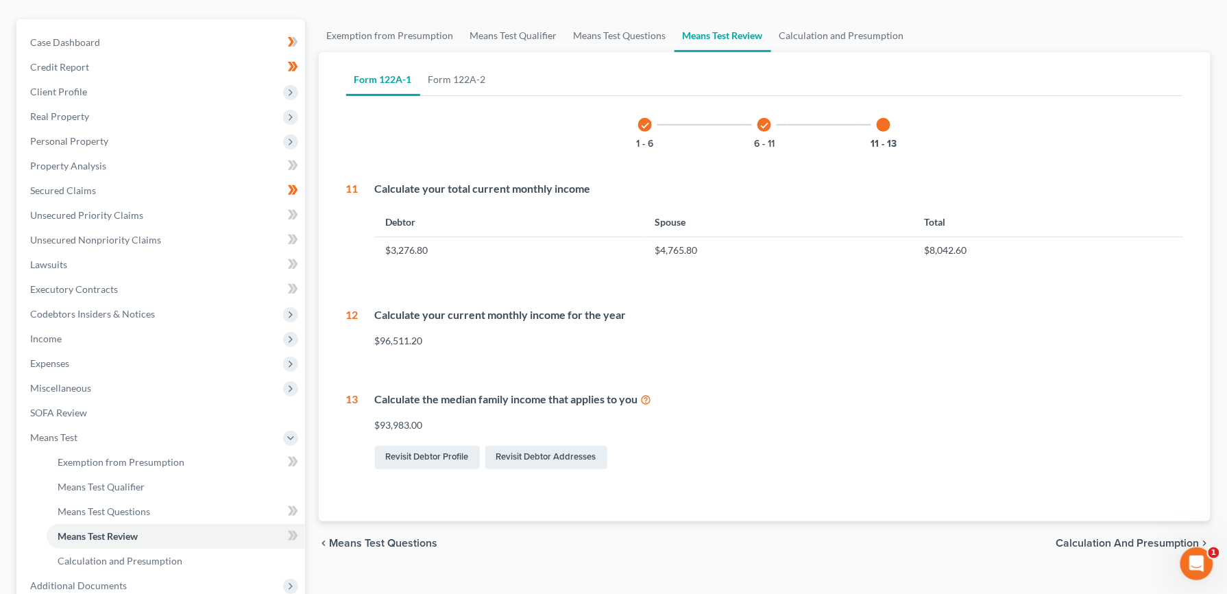
scroll to position [22, 0]
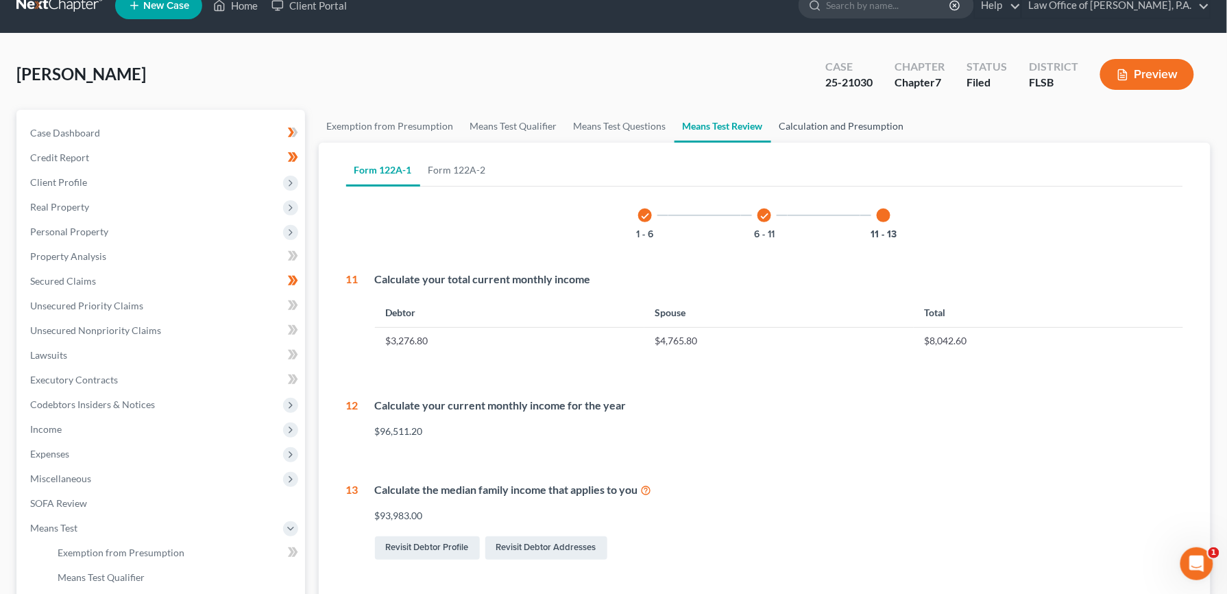
click at [867, 121] on link "Calculation and Presumption" at bounding box center [841, 126] width 141 height 33
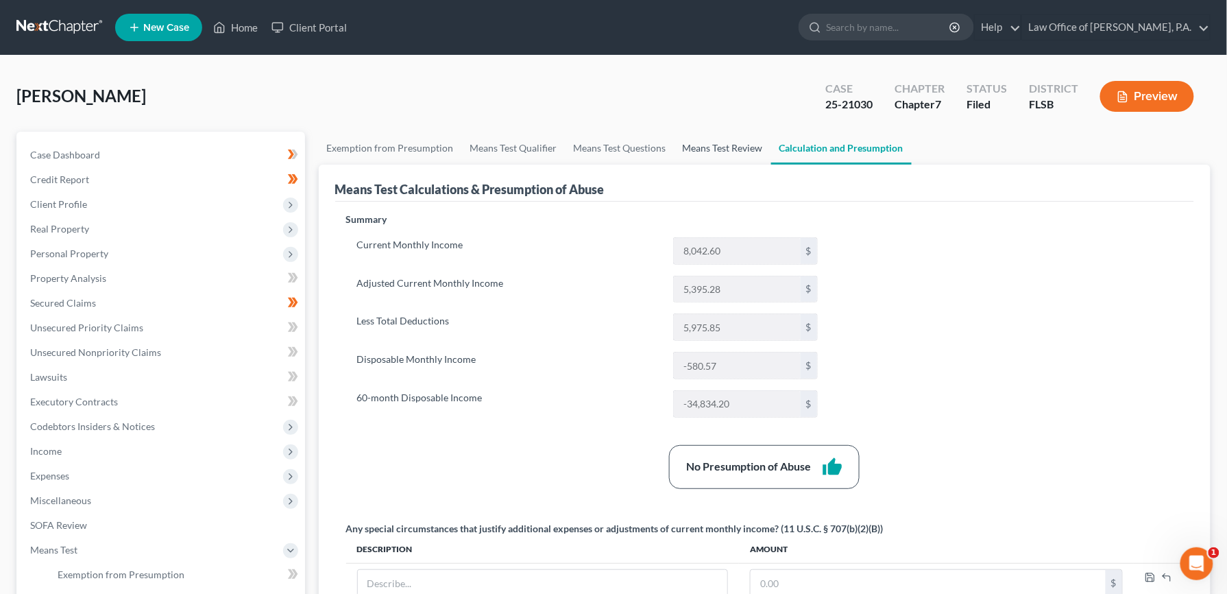
click at [721, 145] on link "Means Test Review" at bounding box center [723, 148] width 97 height 33
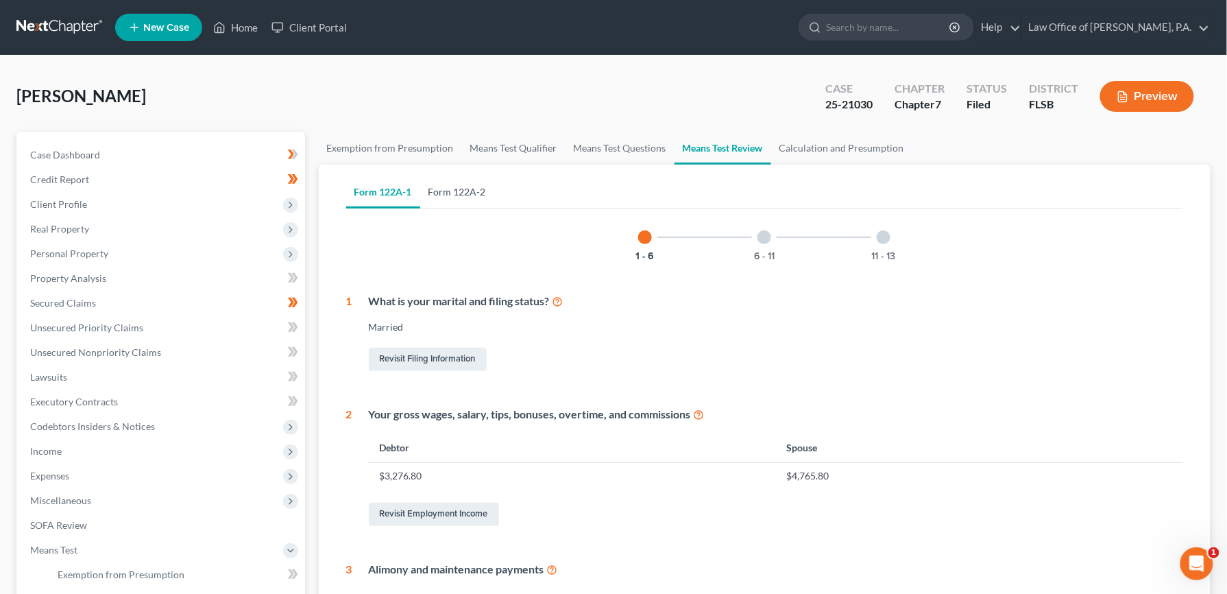
click at [461, 195] on link "Form 122A-2" at bounding box center [457, 192] width 74 height 33
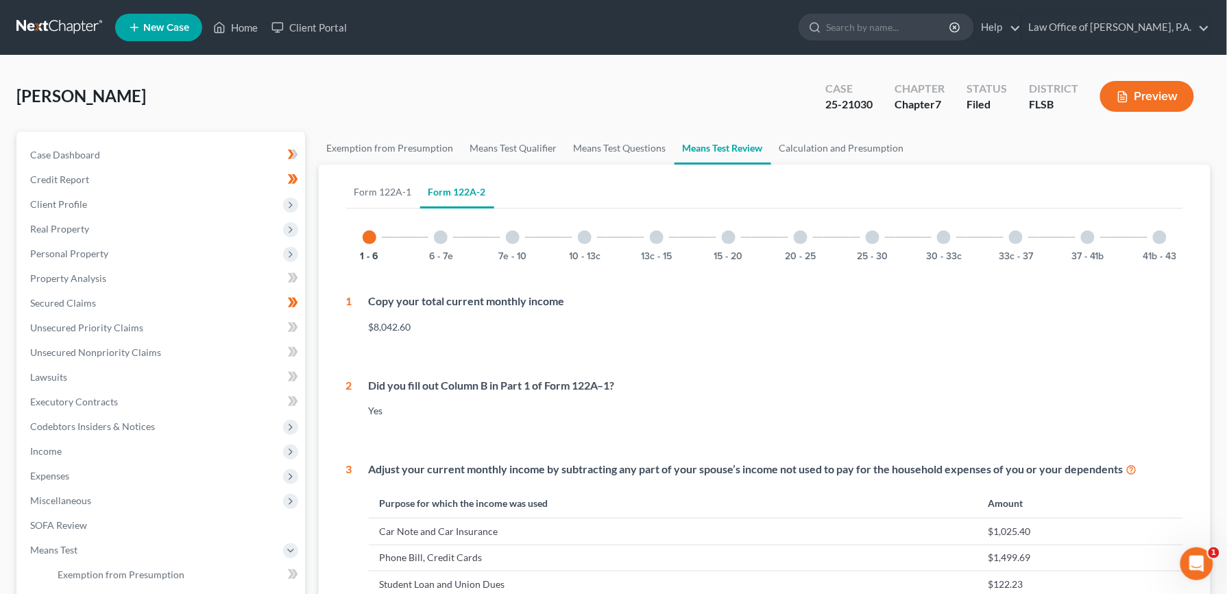
click at [511, 241] on div at bounding box center [513, 237] width 14 height 14
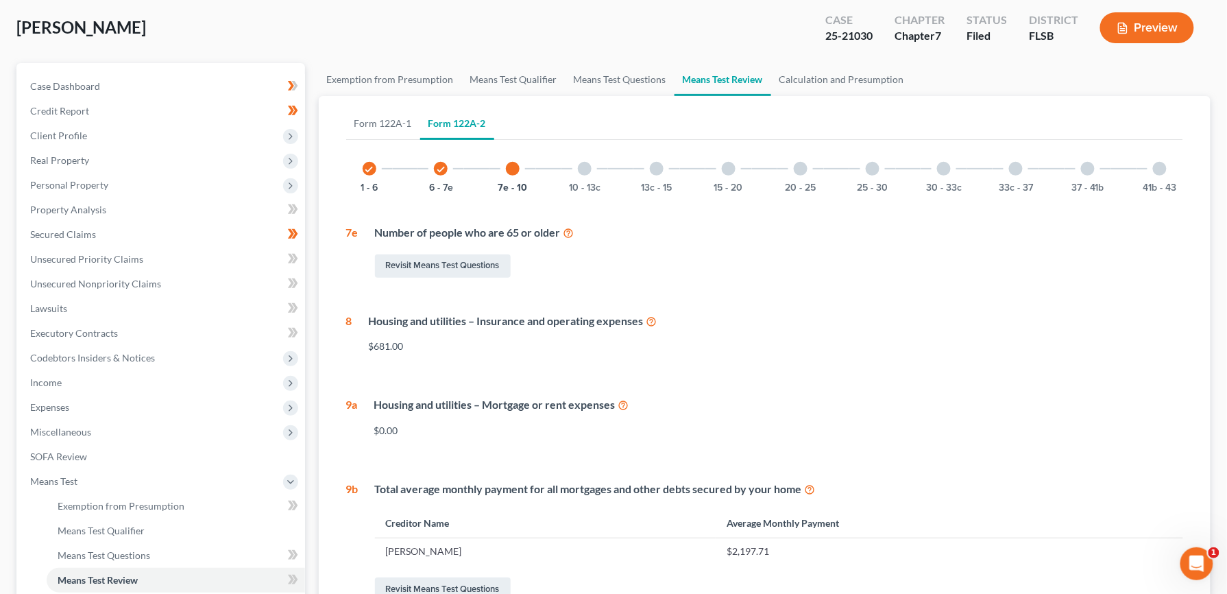
scroll to position [67, 0]
click at [621, 82] on link "Means Test Questions" at bounding box center [620, 81] width 109 height 33
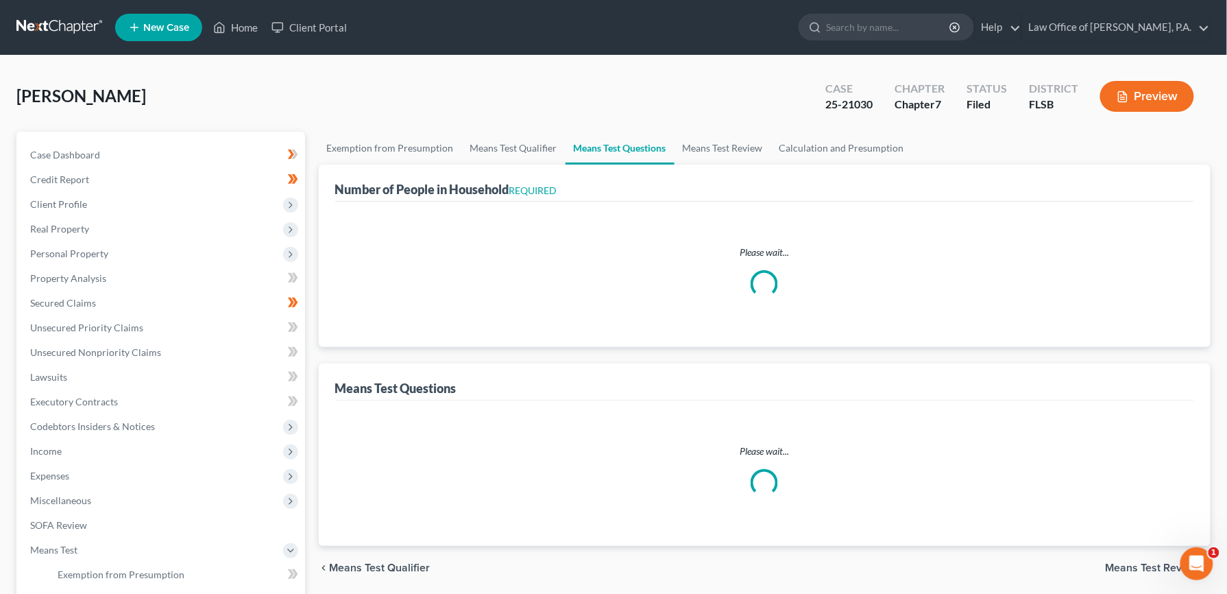
select select "0"
select select "60"
select select "1"
select select "60"
select select "3"
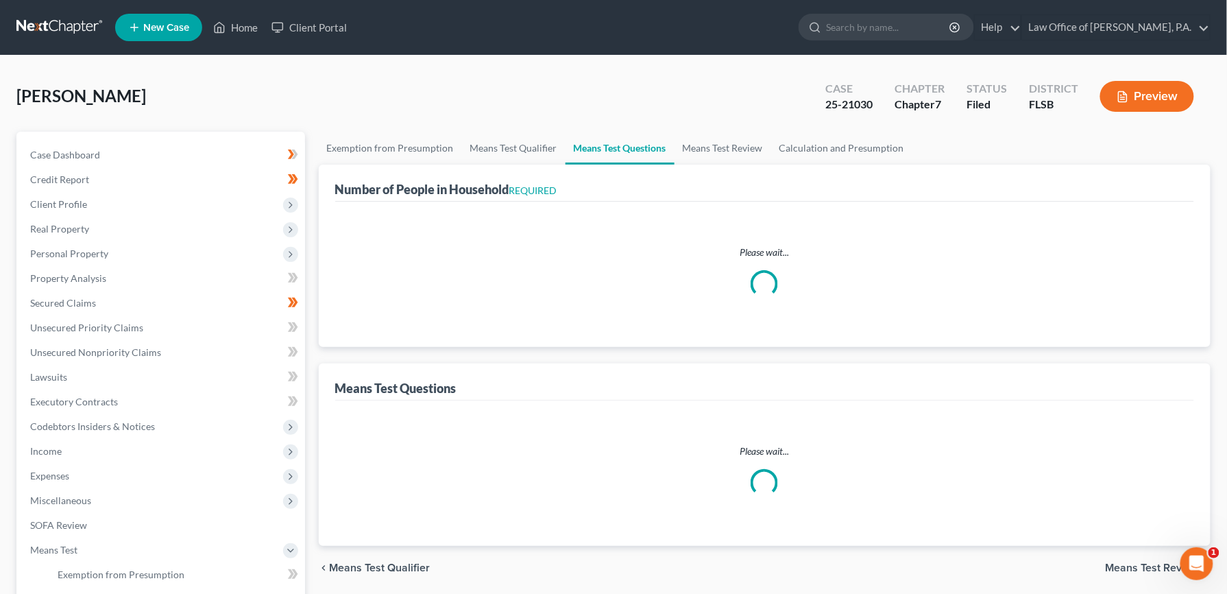
select select "1"
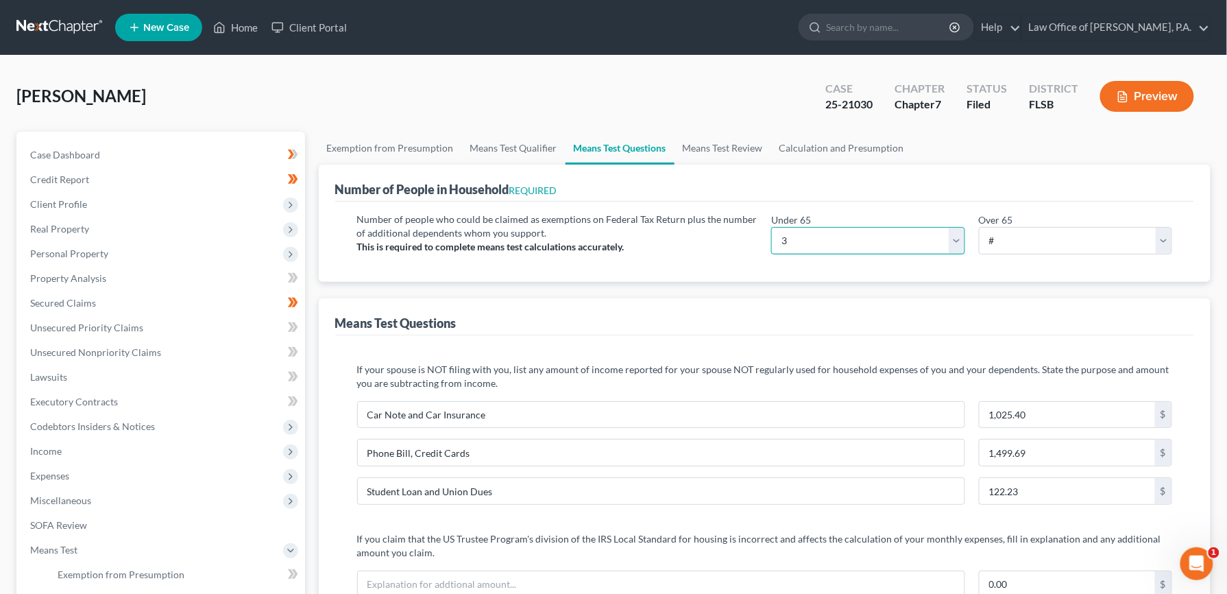
click at [955, 236] on select "# 0 1 2 3 4 5 6 7 8 9 10" at bounding box center [867, 240] width 193 height 27
select select "1"
click at [771, 227] on select "# 0 1 2 3 4 5 6 7 8 9 10" at bounding box center [867, 240] width 193 height 27
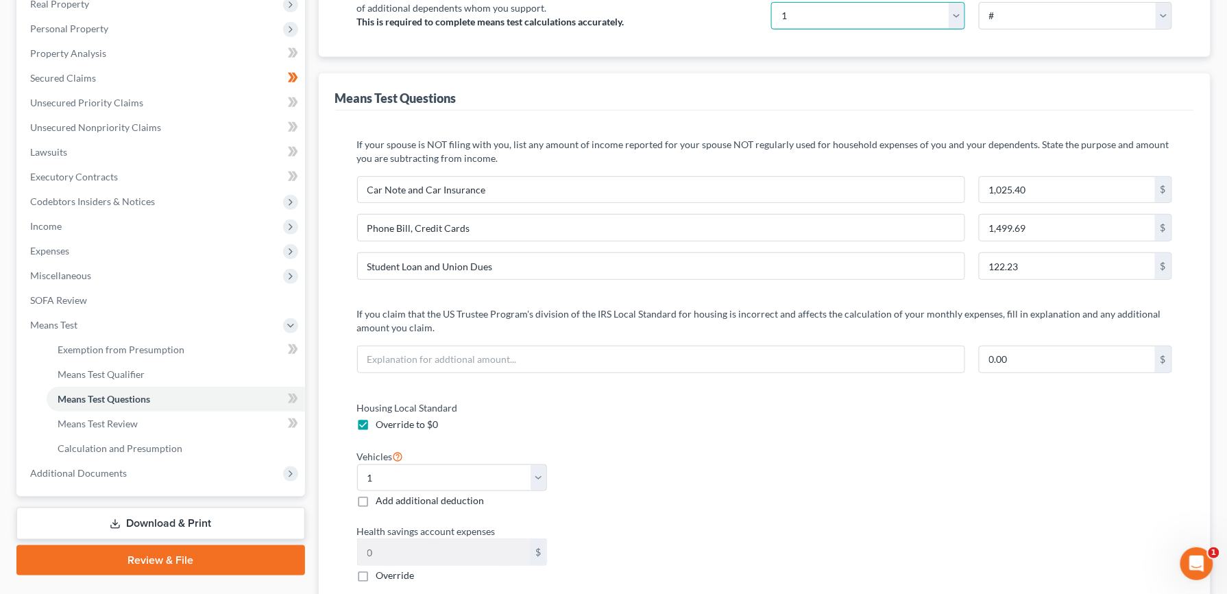
scroll to position [329, 0]
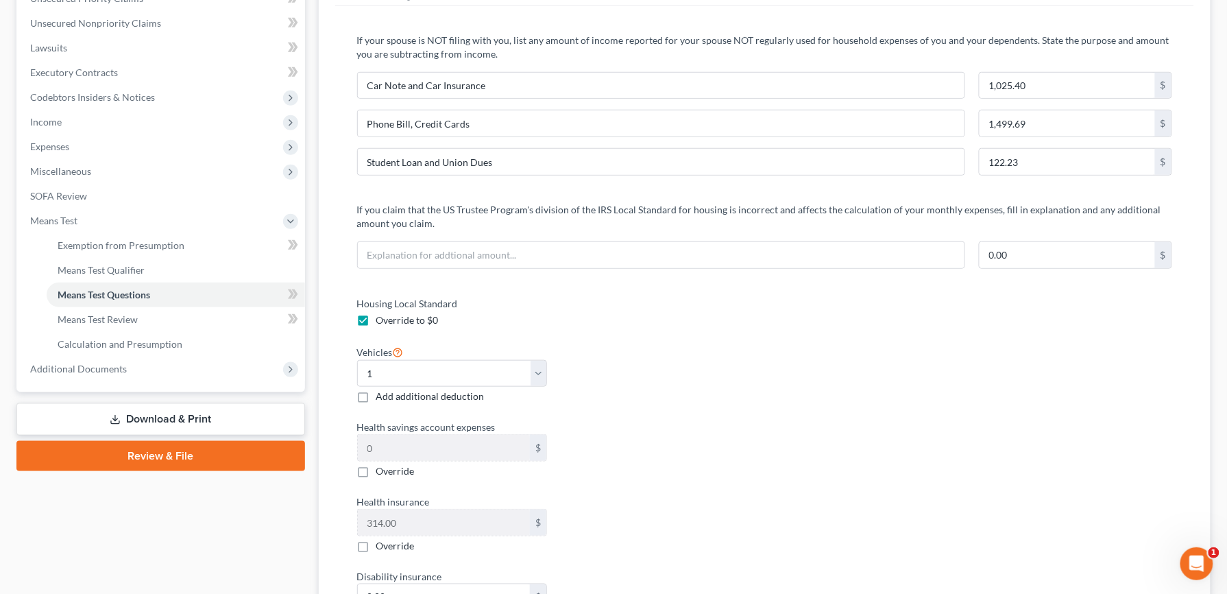
click at [376, 322] on label "Override to $0" at bounding box center [407, 320] width 62 height 14
click at [382, 322] on input "Override to $0" at bounding box center [386, 317] width 9 height 9
checkbox input "false"
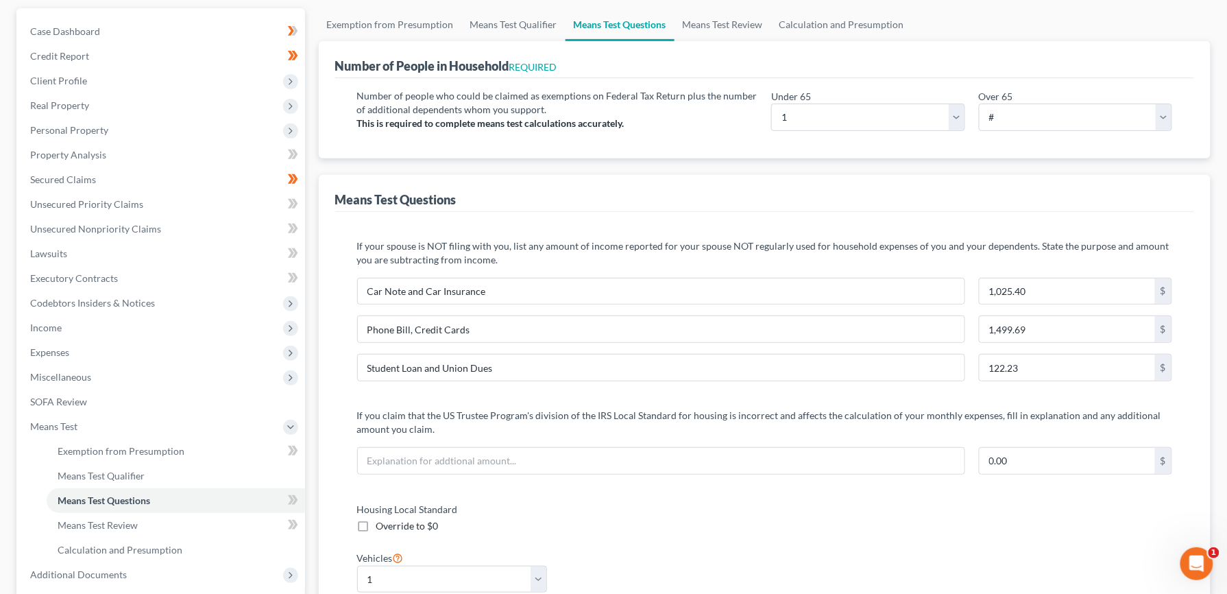
scroll to position [0, 0]
